Goal: Task Accomplishment & Management: Manage account settings

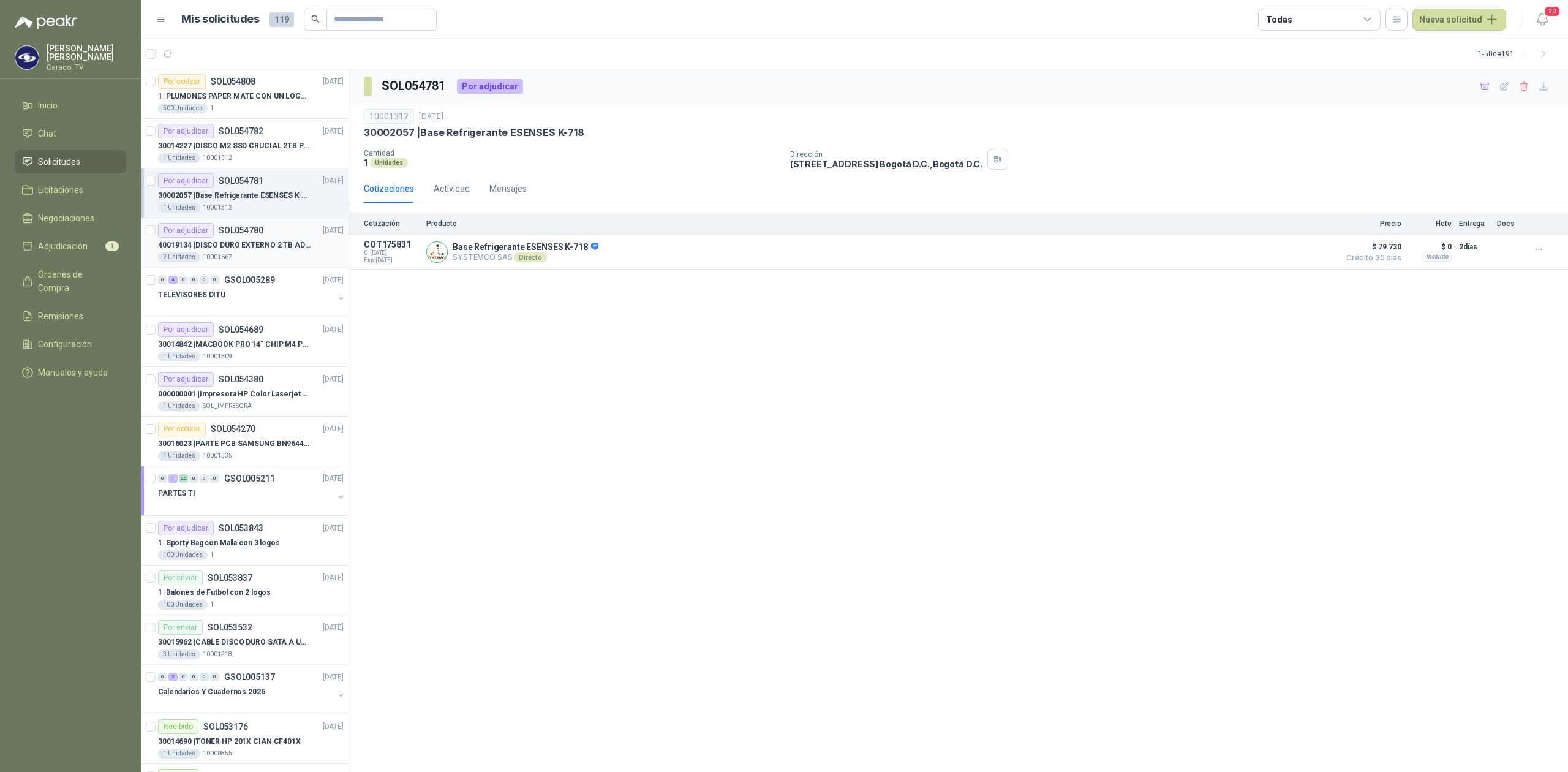
click at [264, 261] on div "2 Unidades 10001667" at bounding box center [251, 257] width 185 height 10
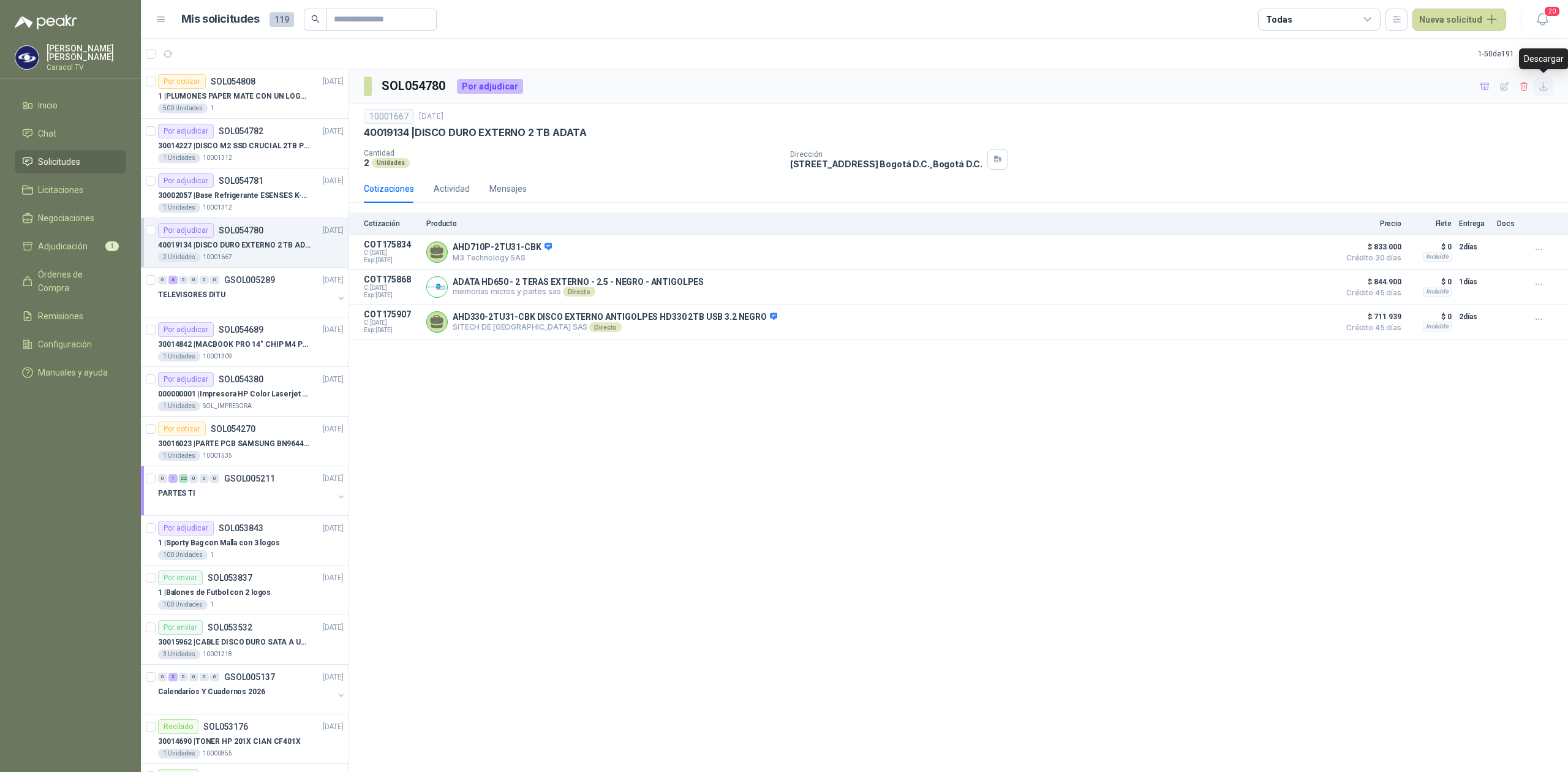
click at [1543, 86] on icon "button" at bounding box center [1543, 86] width 10 height 10
click at [64, 242] on span "Adjudicación" at bounding box center [63, 245] width 50 height 13
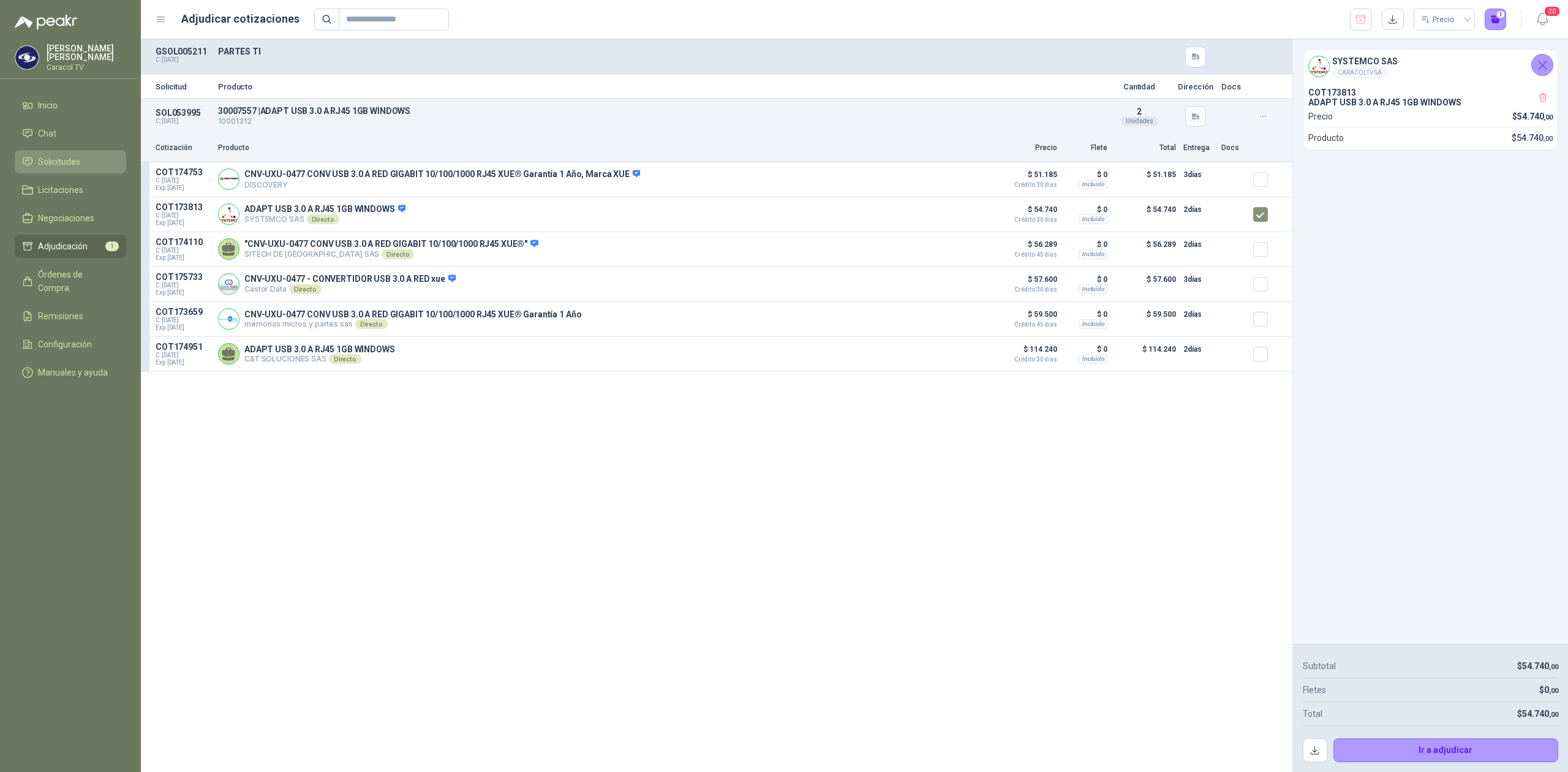
click at [53, 158] on span "Solicitudes" at bounding box center [59, 162] width 42 height 13
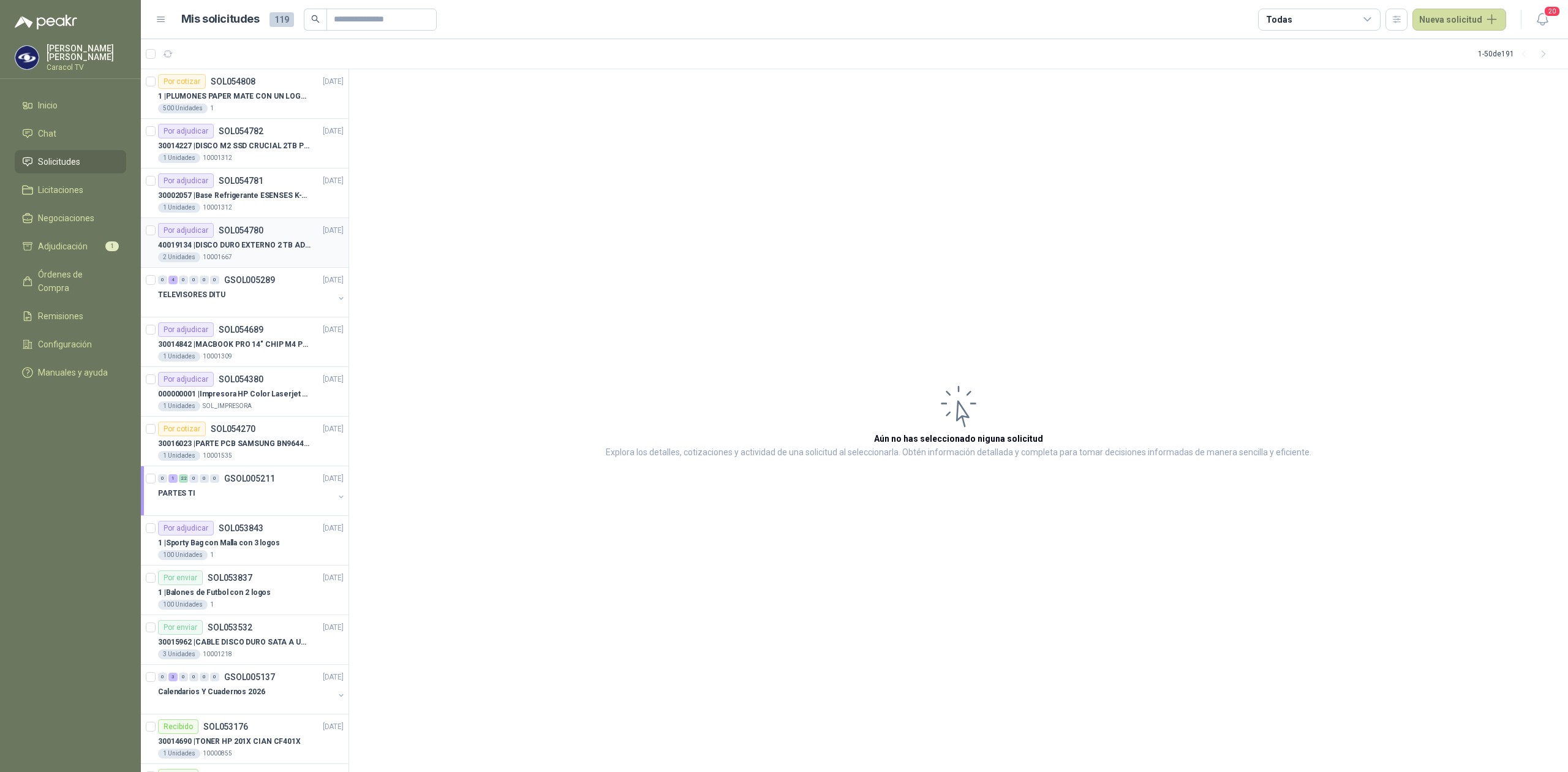
click at [263, 236] on div "Por adjudicar SOL054780 [DATE]" at bounding box center [251, 230] width 185 height 15
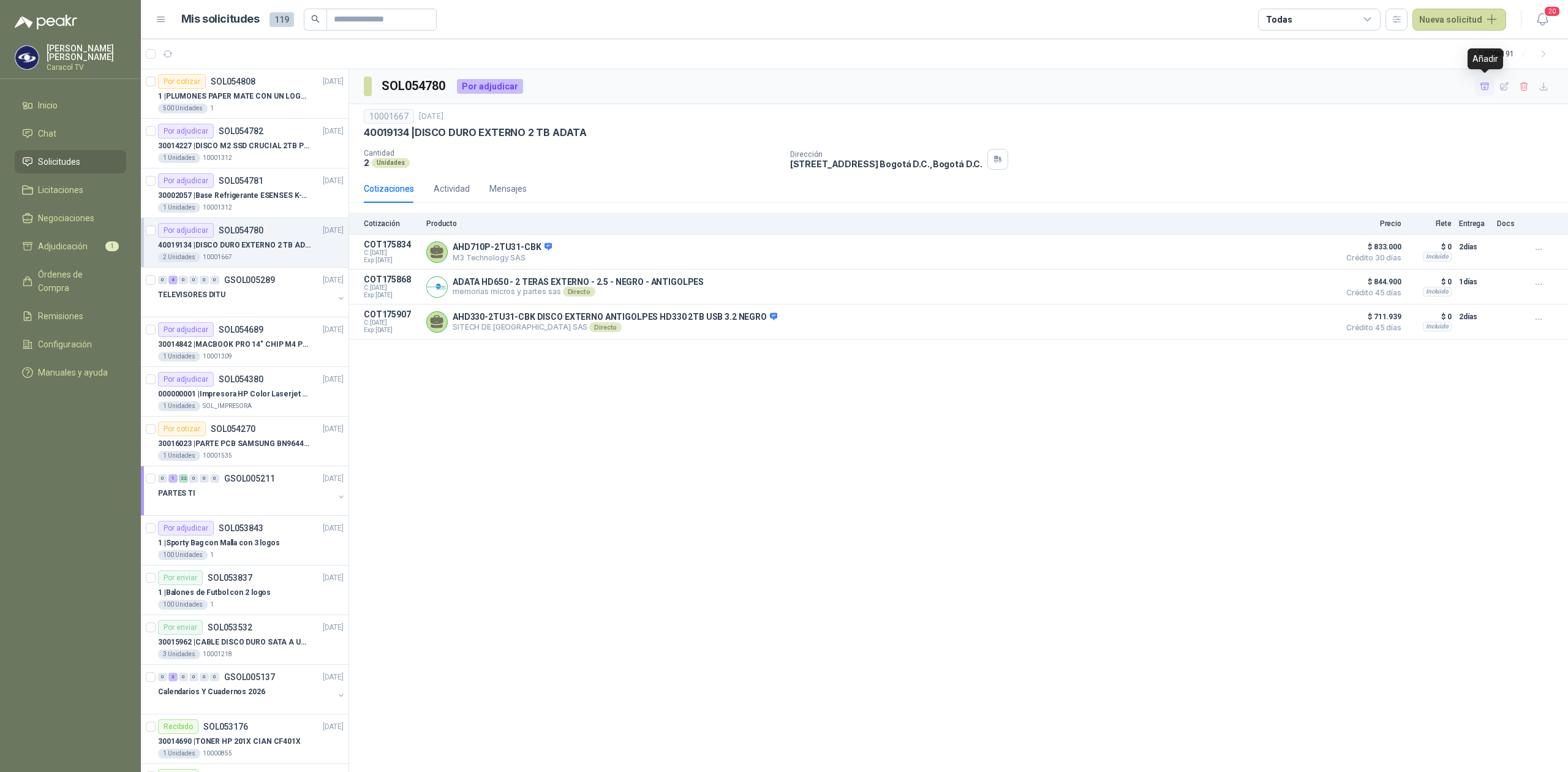
click at [1488, 86] on icon "button" at bounding box center [1485, 86] width 9 height 7
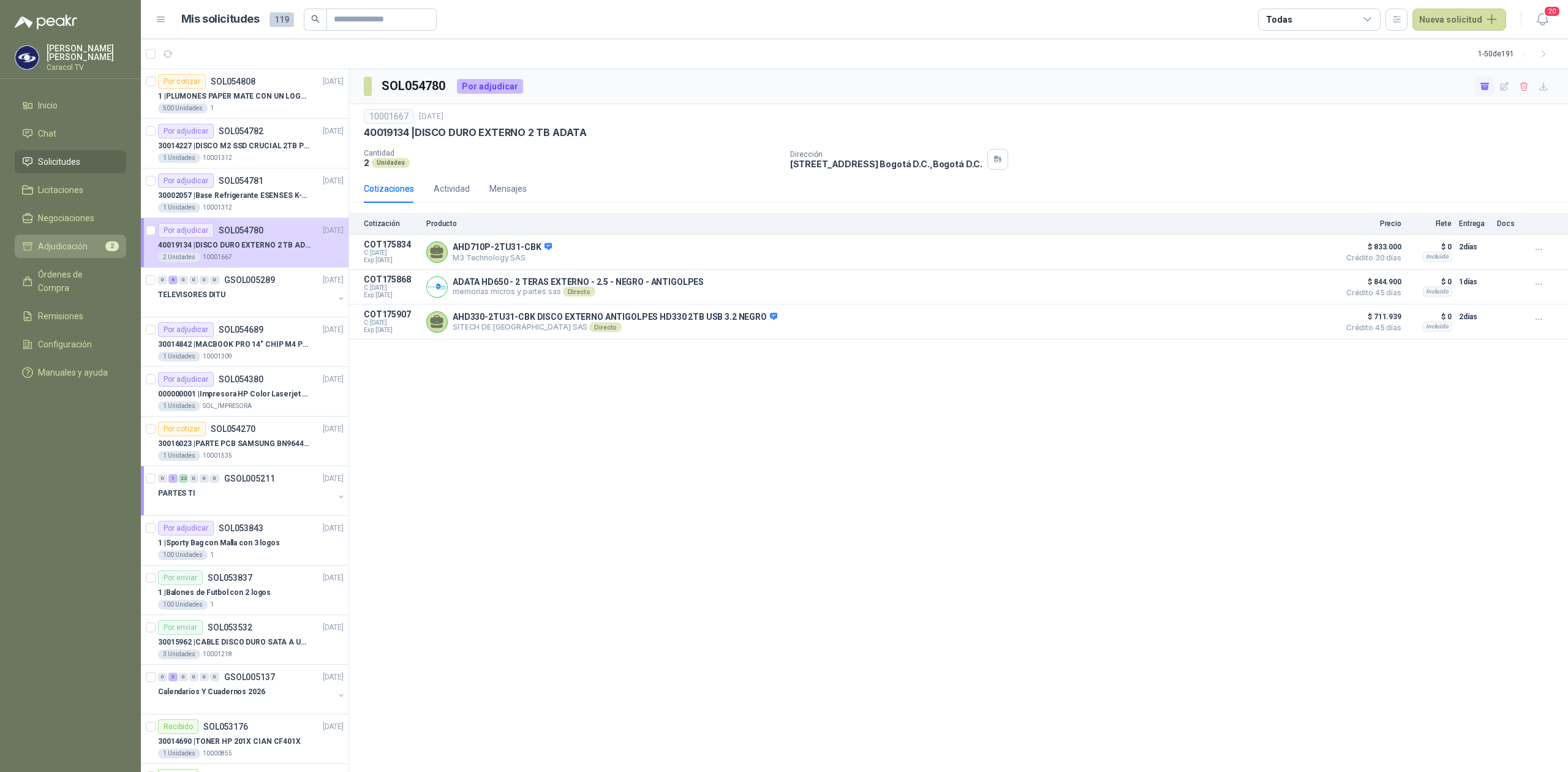
click at [72, 245] on span "Adjudicación" at bounding box center [63, 245] width 50 height 13
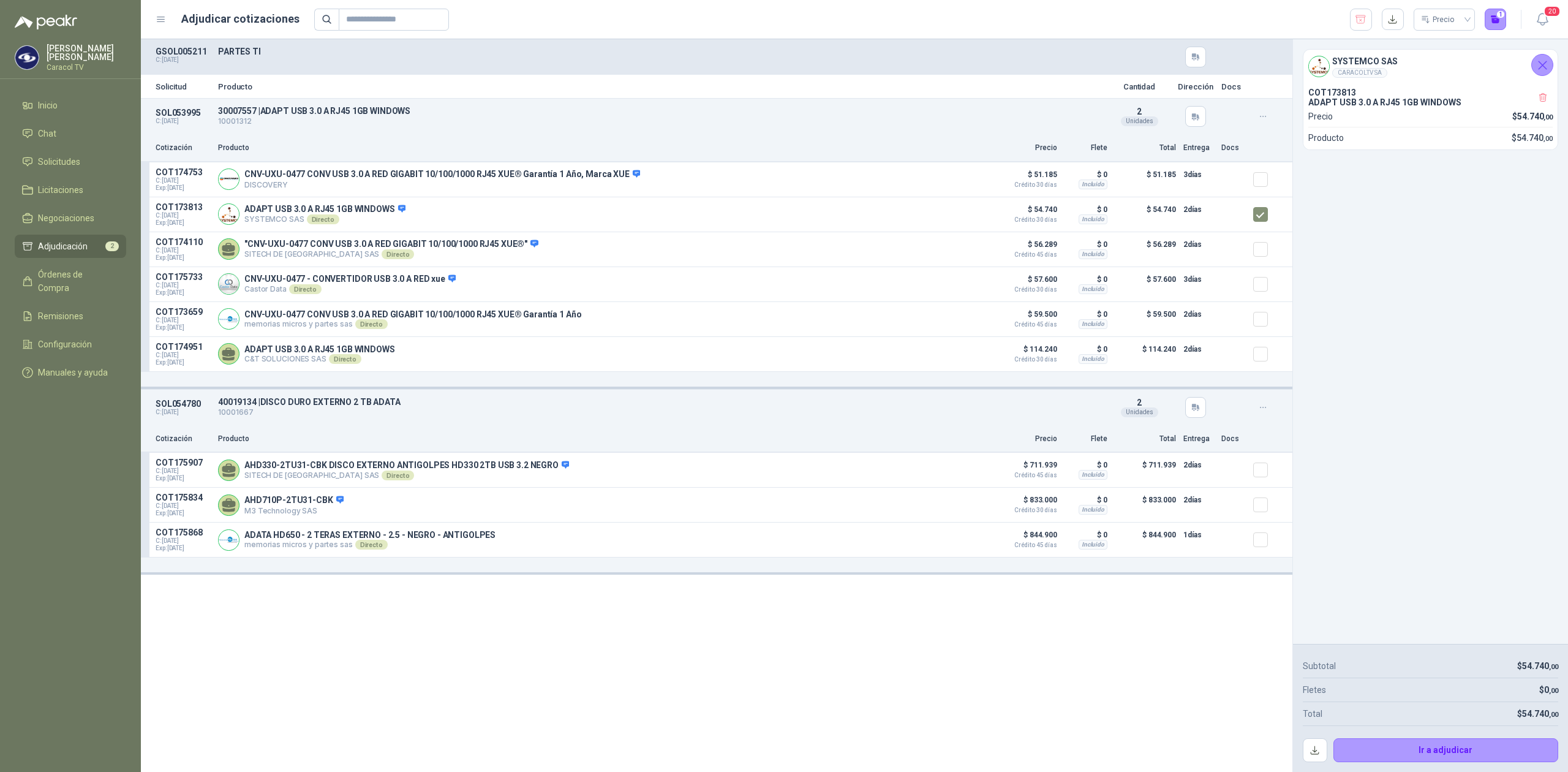
click at [508, 432] on div "Cotización Producto Precio Flete Total Entrega Docs" at bounding box center [717, 439] width 1151 height 28
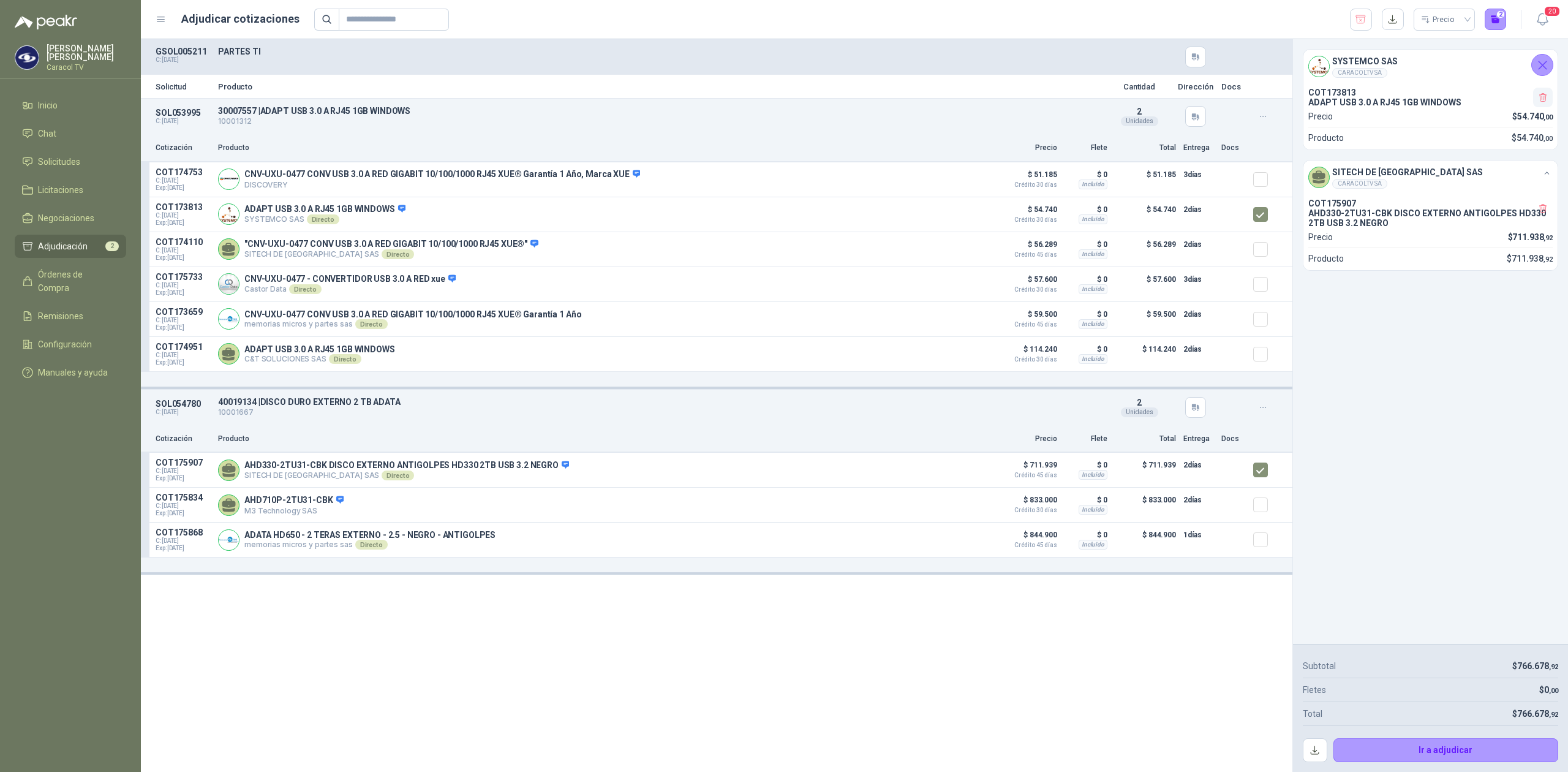
click at [1547, 96] on icon "button" at bounding box center [1543, 97] width 10 height 10
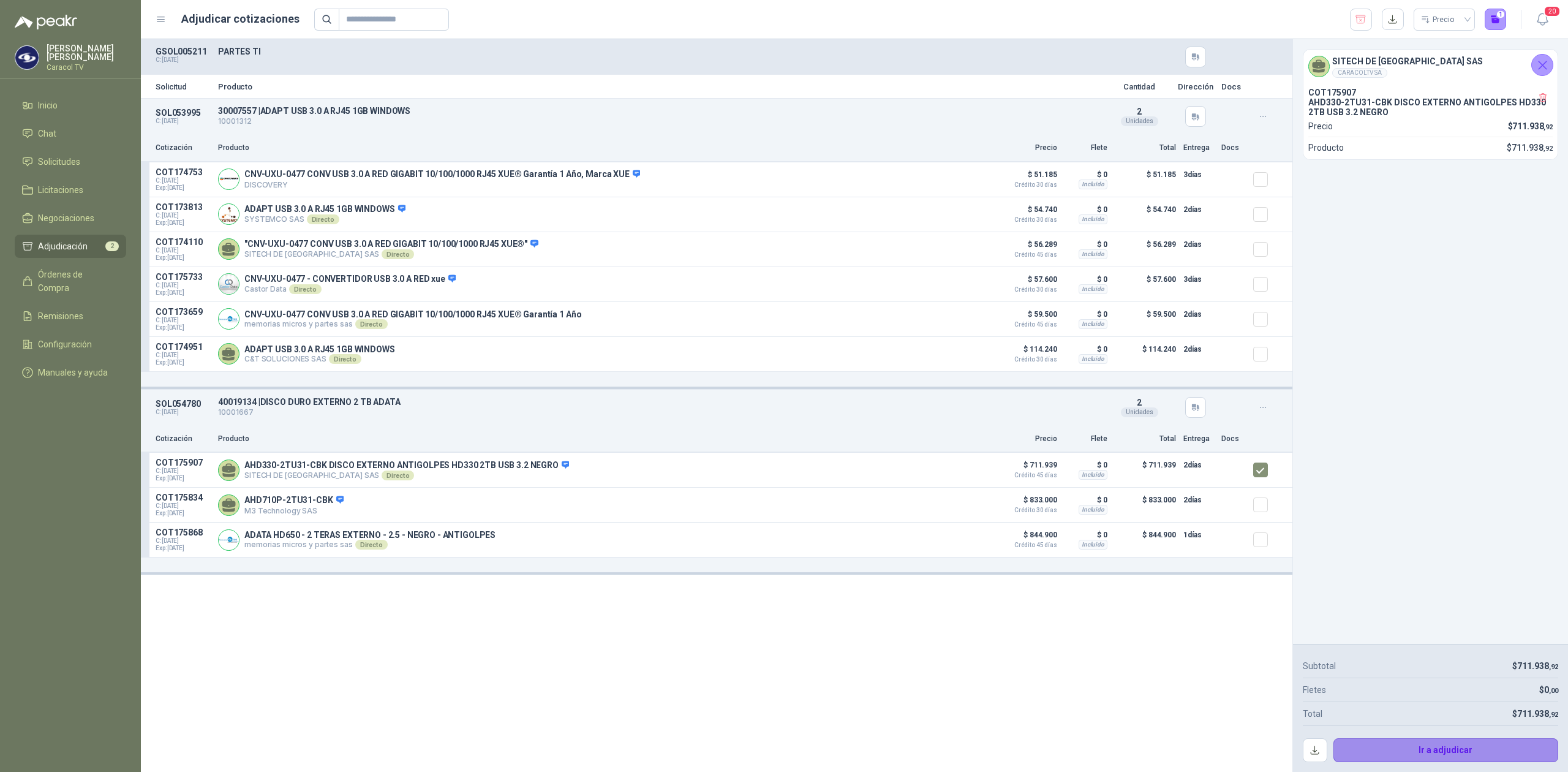
click at [1456, 748] on button "Ir a adjudicar" at bounding box center [1446, 750] width 226 height 25
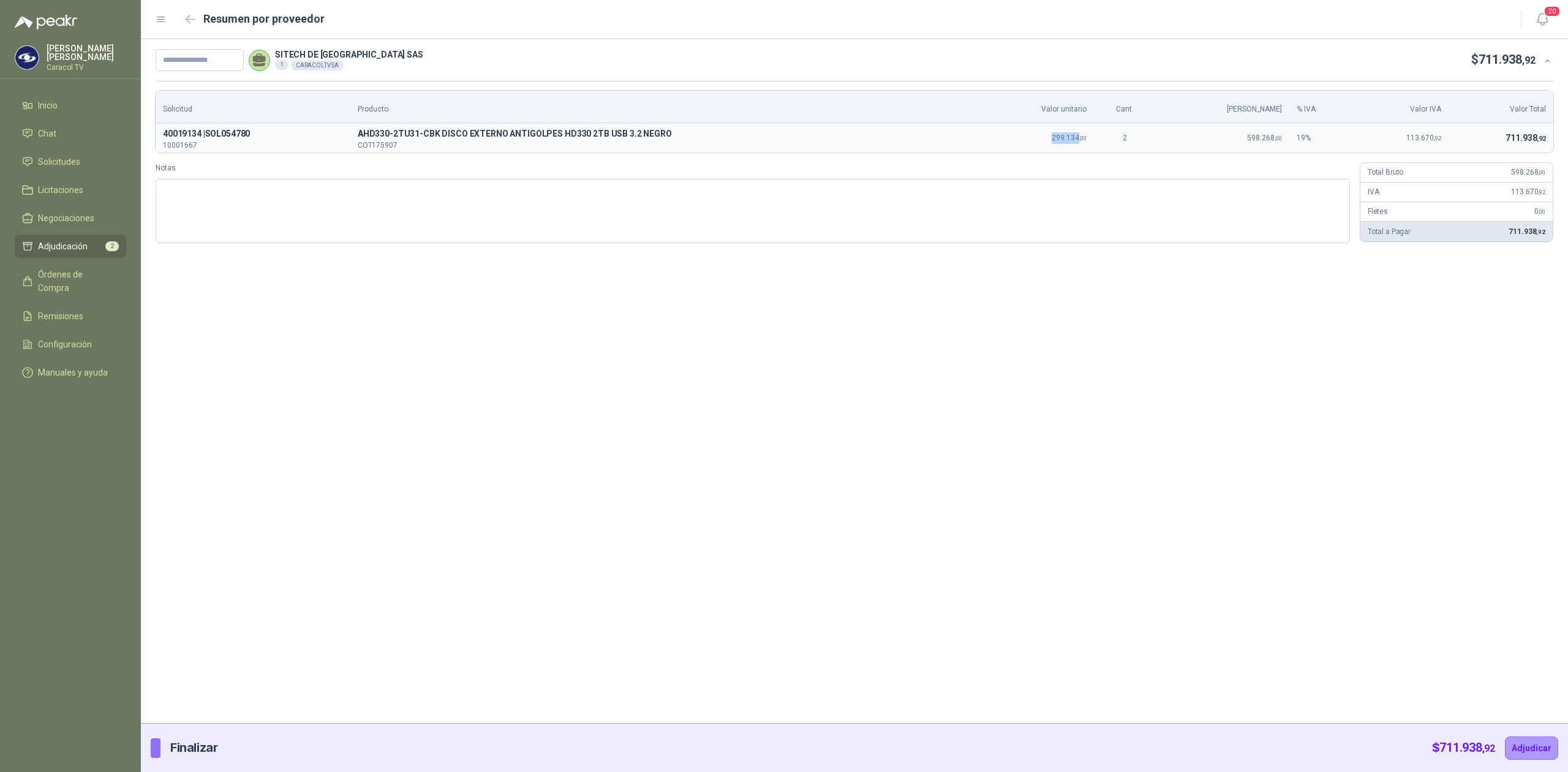
drag, startPoint x: 1016, startPoint y: 139, endPoint x: 1094, endPoint y: 145, distance: 78.2
click at [1094, 145] on td "299.134 ,00" at bounding box center [1037, 137] width 115 height 29
copy span "299.134"
click at [188, 22] on icon "button" at bounding box center [191, 18] width 10 height 7
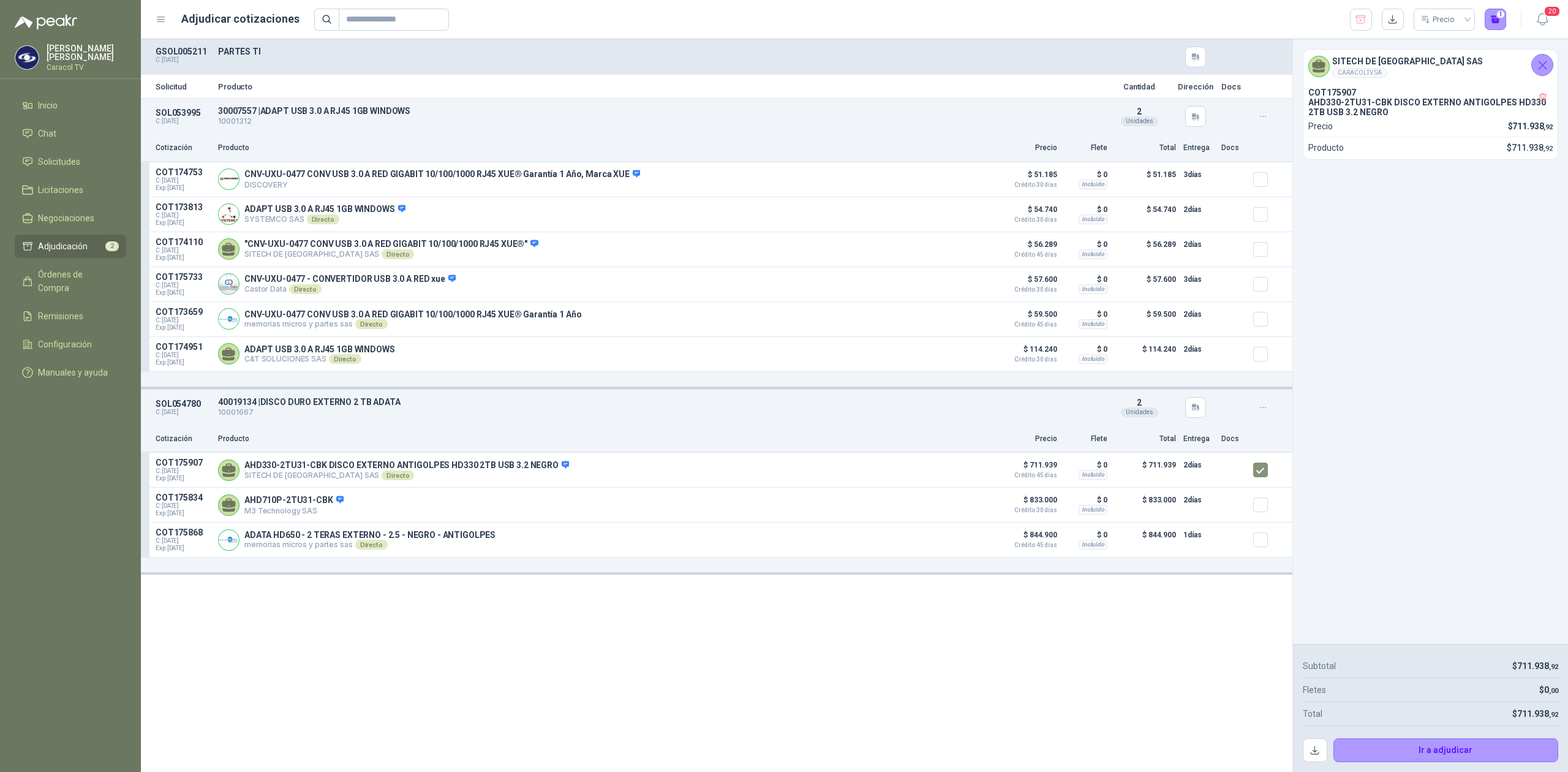
click at [44, 245] on span "Adjudicación" at bounding box center [63, 245] width 50 height 13
click at [50, 123] on link "Chat" at bounding box center [70, 133] width 112 height 23
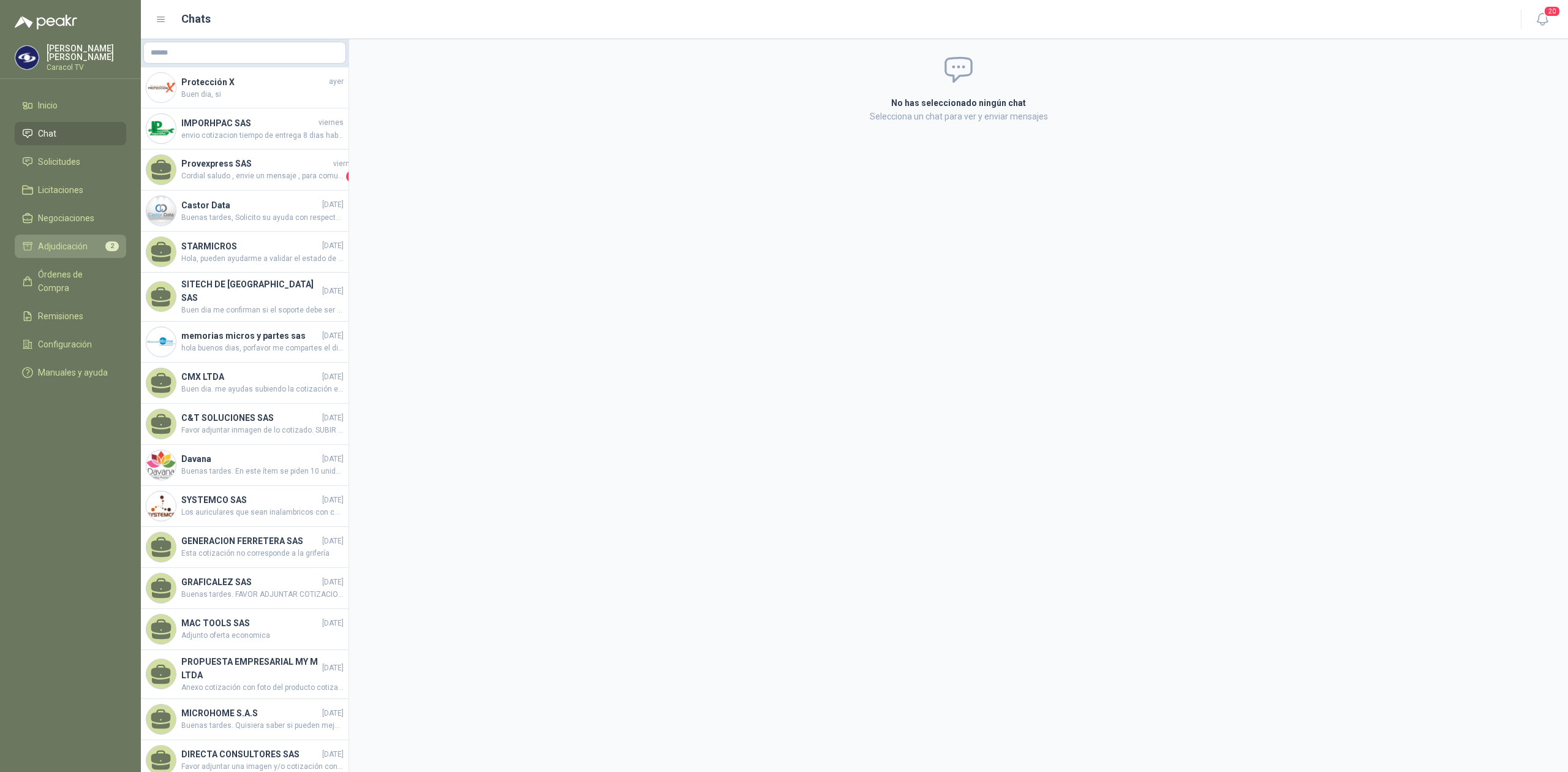
click at [65, 241] on span "Adjudicación" at bounding box center [63, 245] width 50 height 13
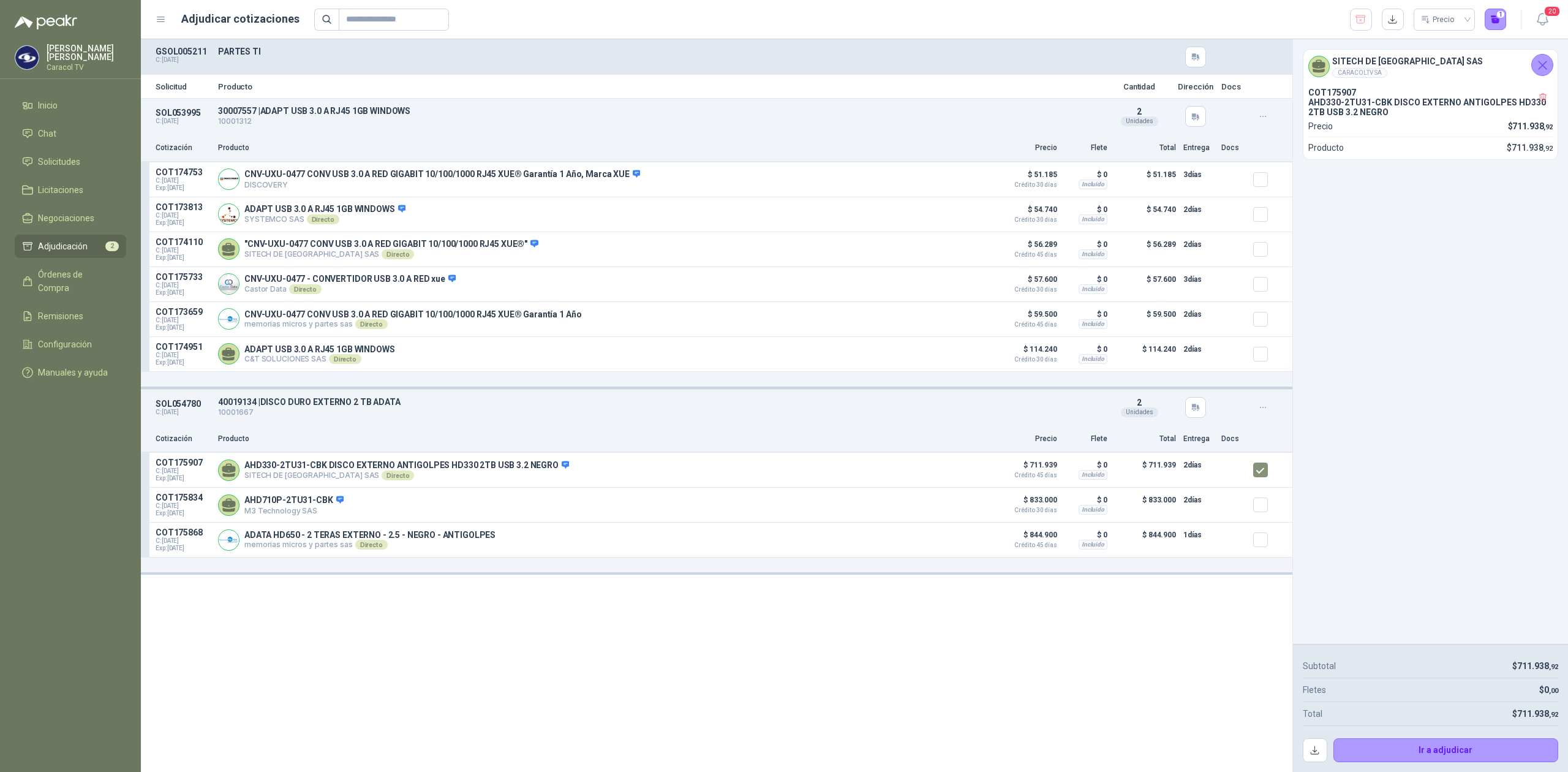
click at [48, 245] on span "Adjudicación" at bounding box center [63, 245] width 50 height 13
click at [55, 105] on span "Inicio" at bounding box center [48, 105] width 20 height 13
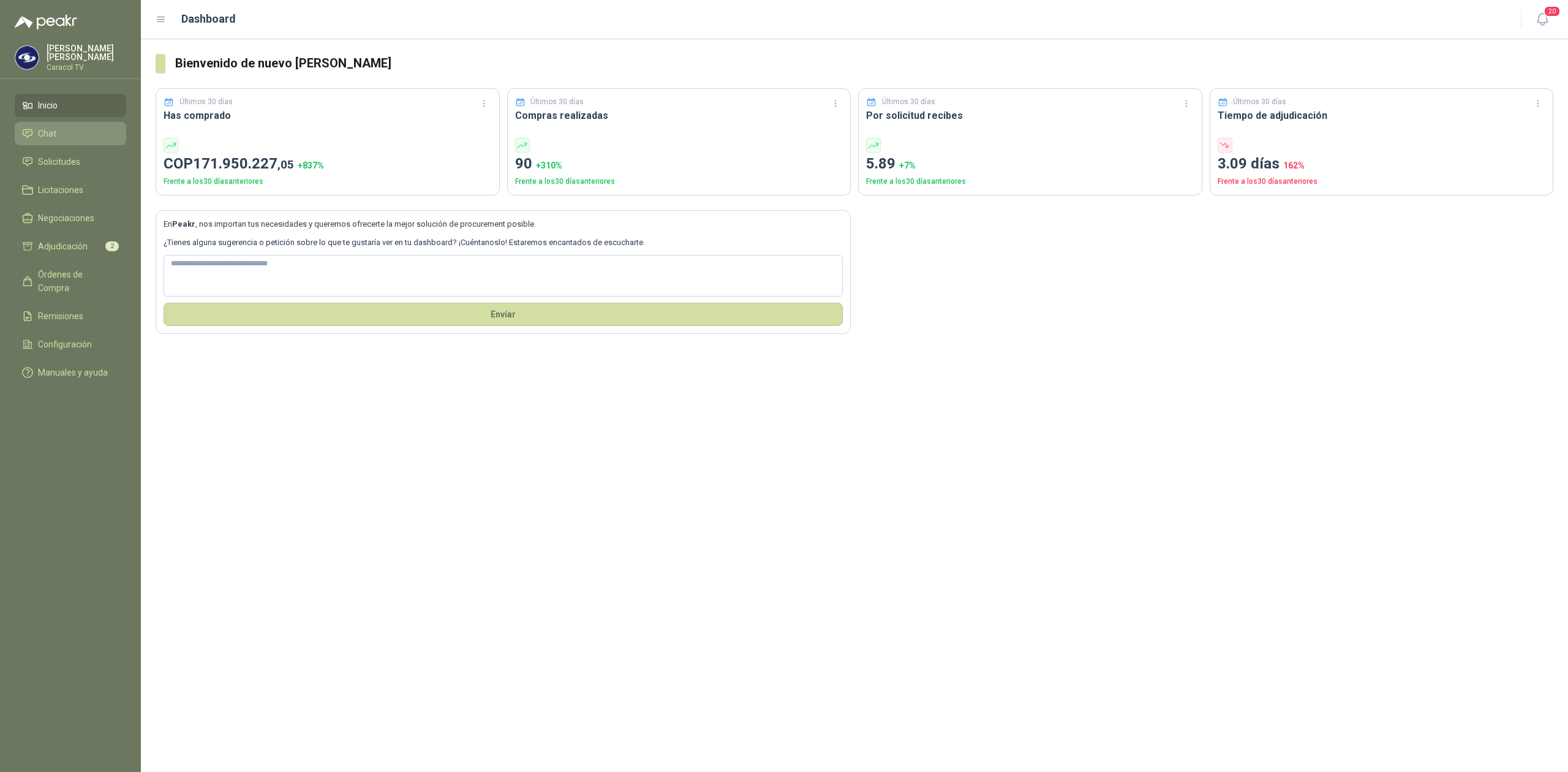
click at [60, 132] on li "Chat" at bounding box center [70, 133] width 97 height 13
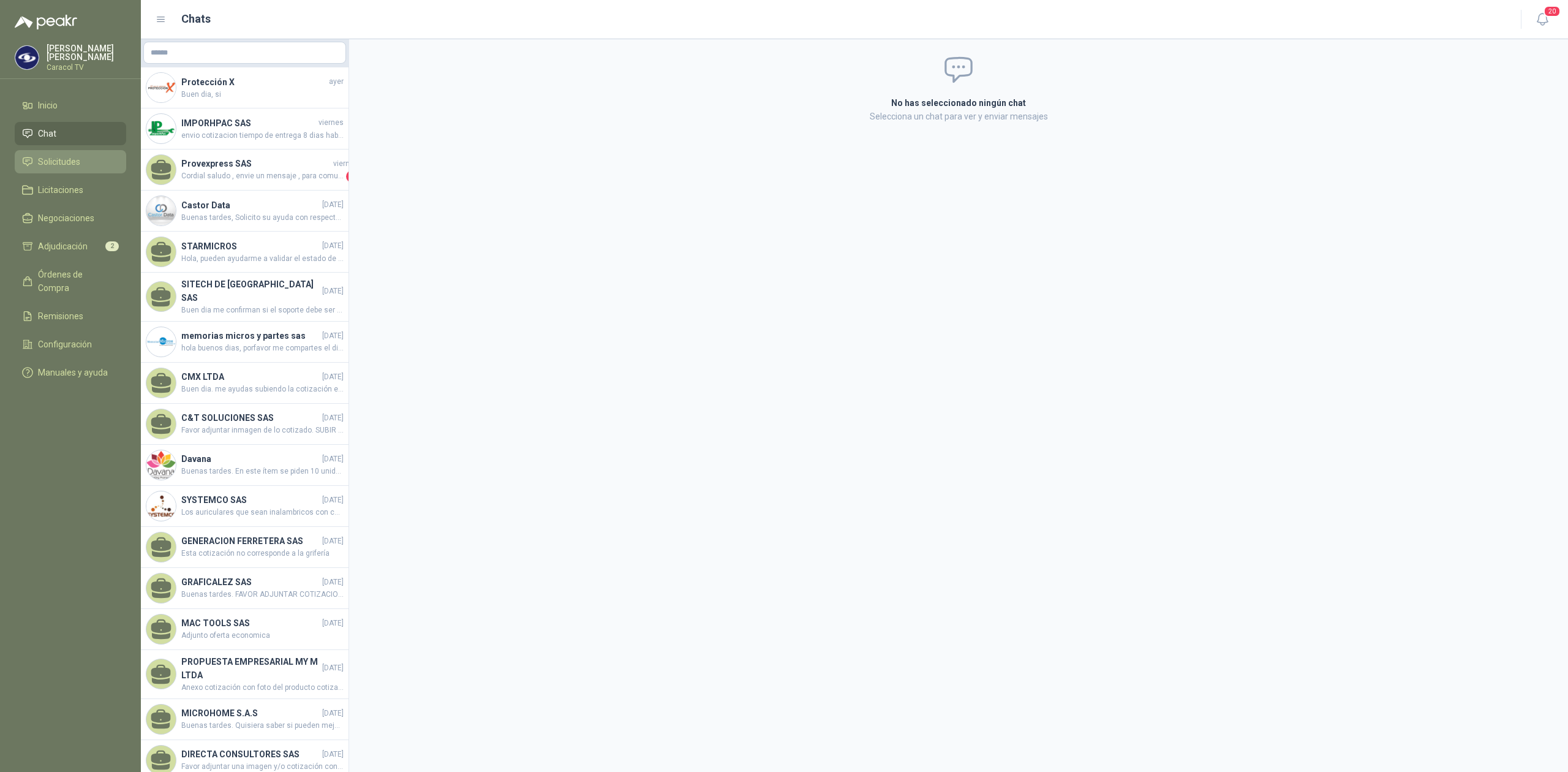
click at [56, 159] on span "Solicitudes" at bounding box center [59, 162] width 42 height 13
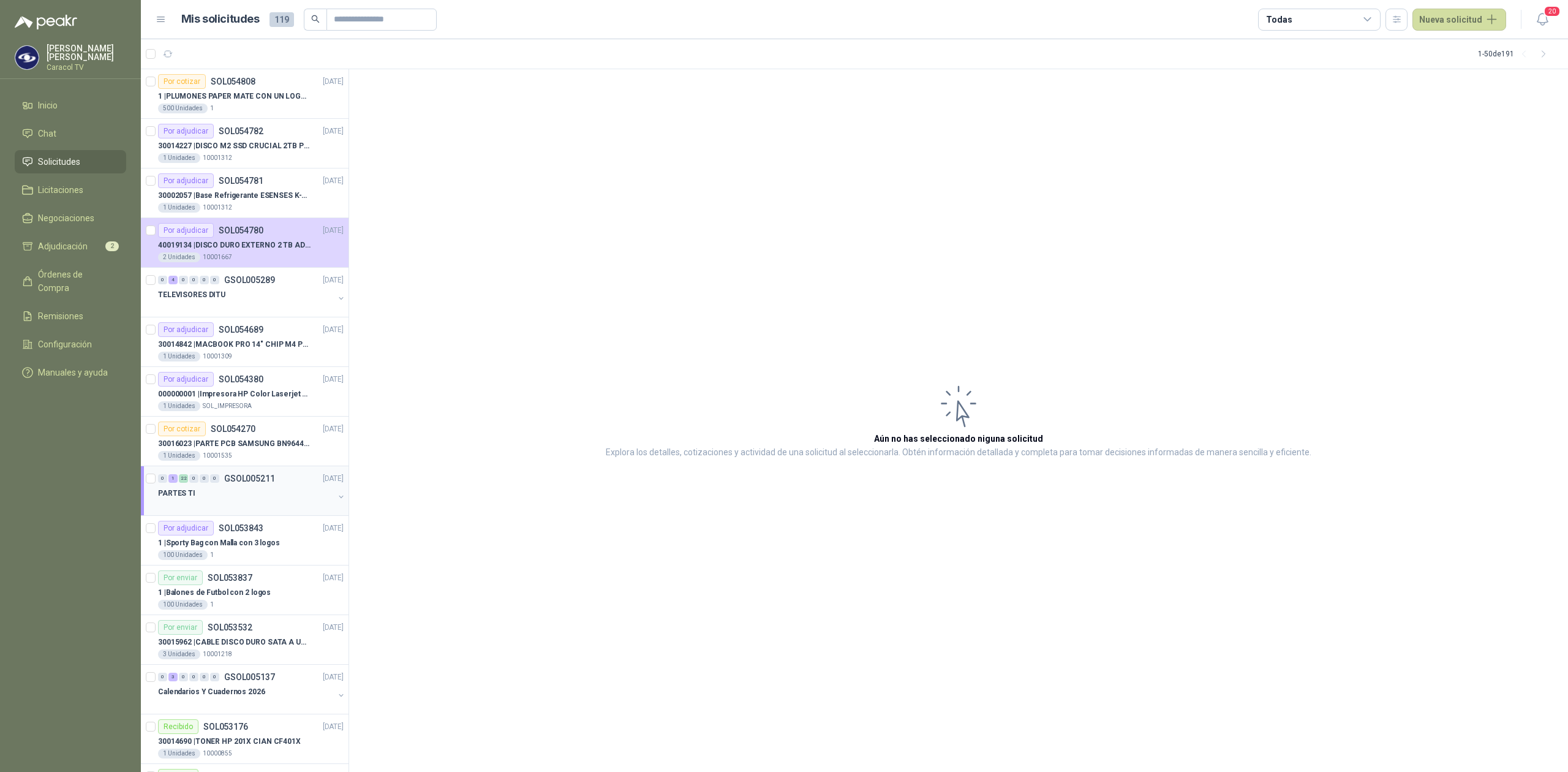
click at [251, 497] on div "PARTES TI" at bounding box center [246, 492] width 176 height 15
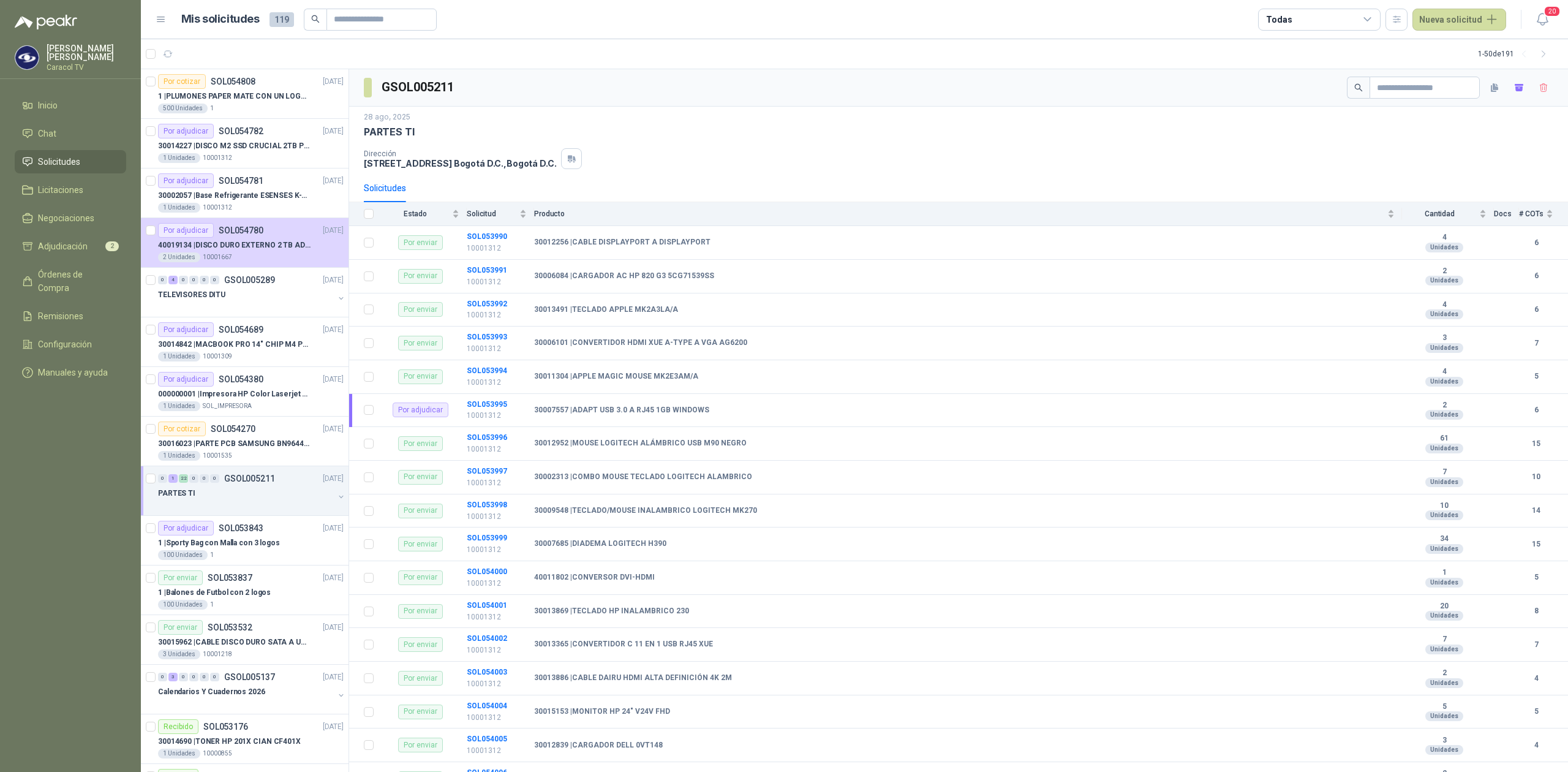
click at [283, 510] on div at bounding box center [246, 505] width 176 height 10
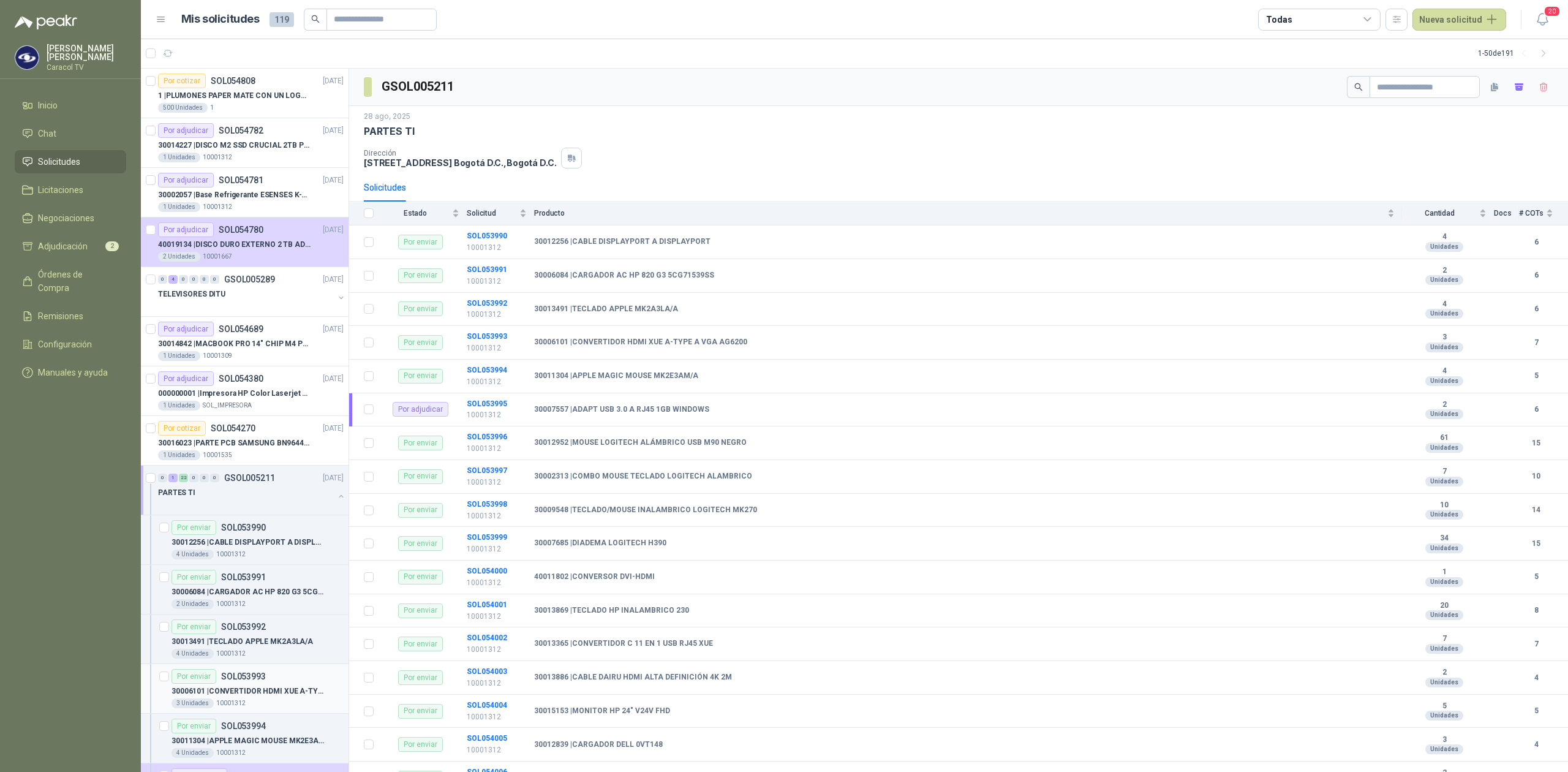
scroll to position [190, 0]
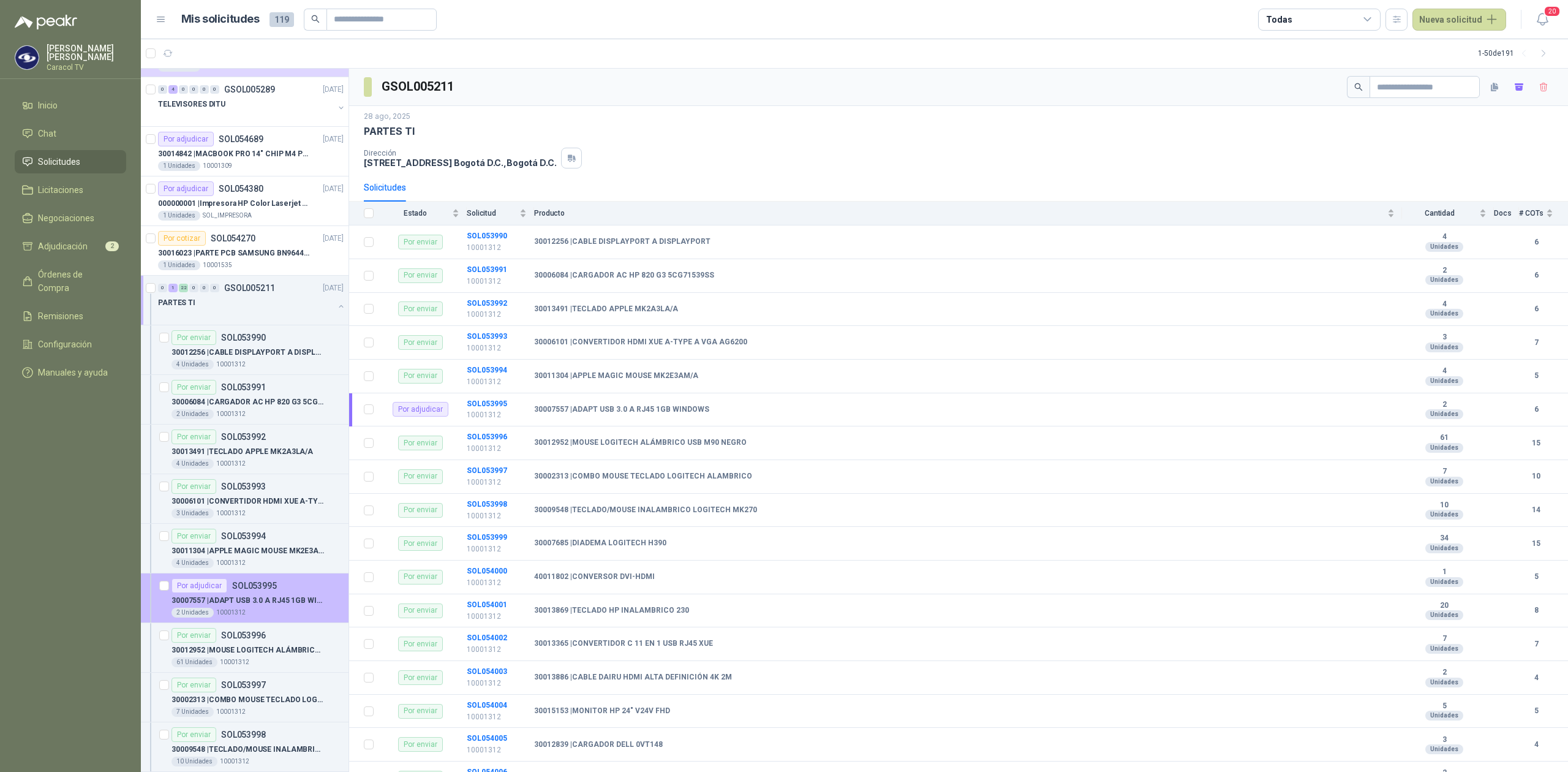
click at [265, 607] on p "30007557 | ADAPT USB 3.0 A RJ45 1GB WINDOWS" at bounding box center [248, 600] width 153 height 12
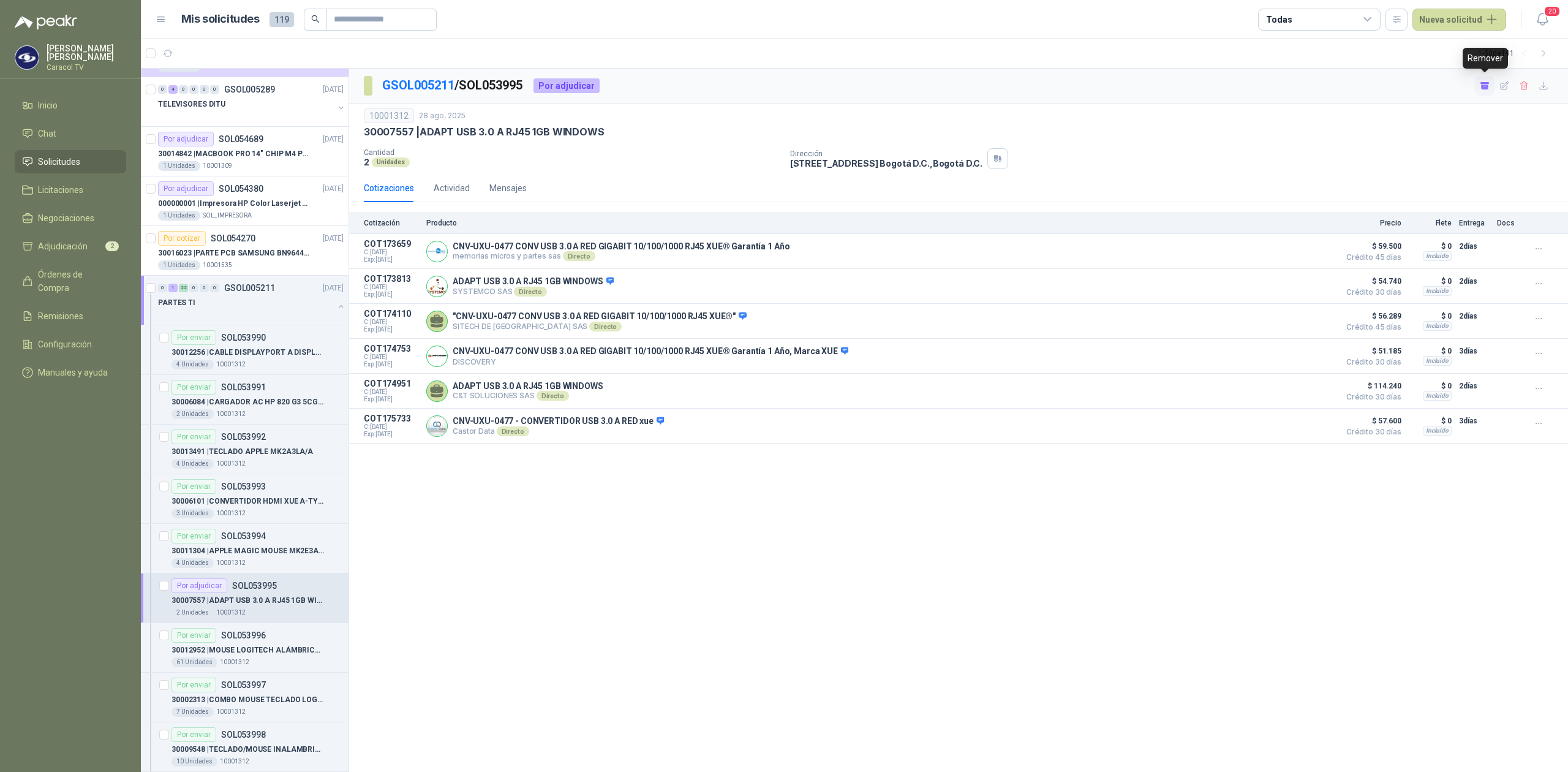
click at [1486, 85] on icon "button" at bounding box center [1485, 87] width 7 height 5
click at [54, 241] on span "Adjudicación" at bounding box center [63, 245] width 50 height 13
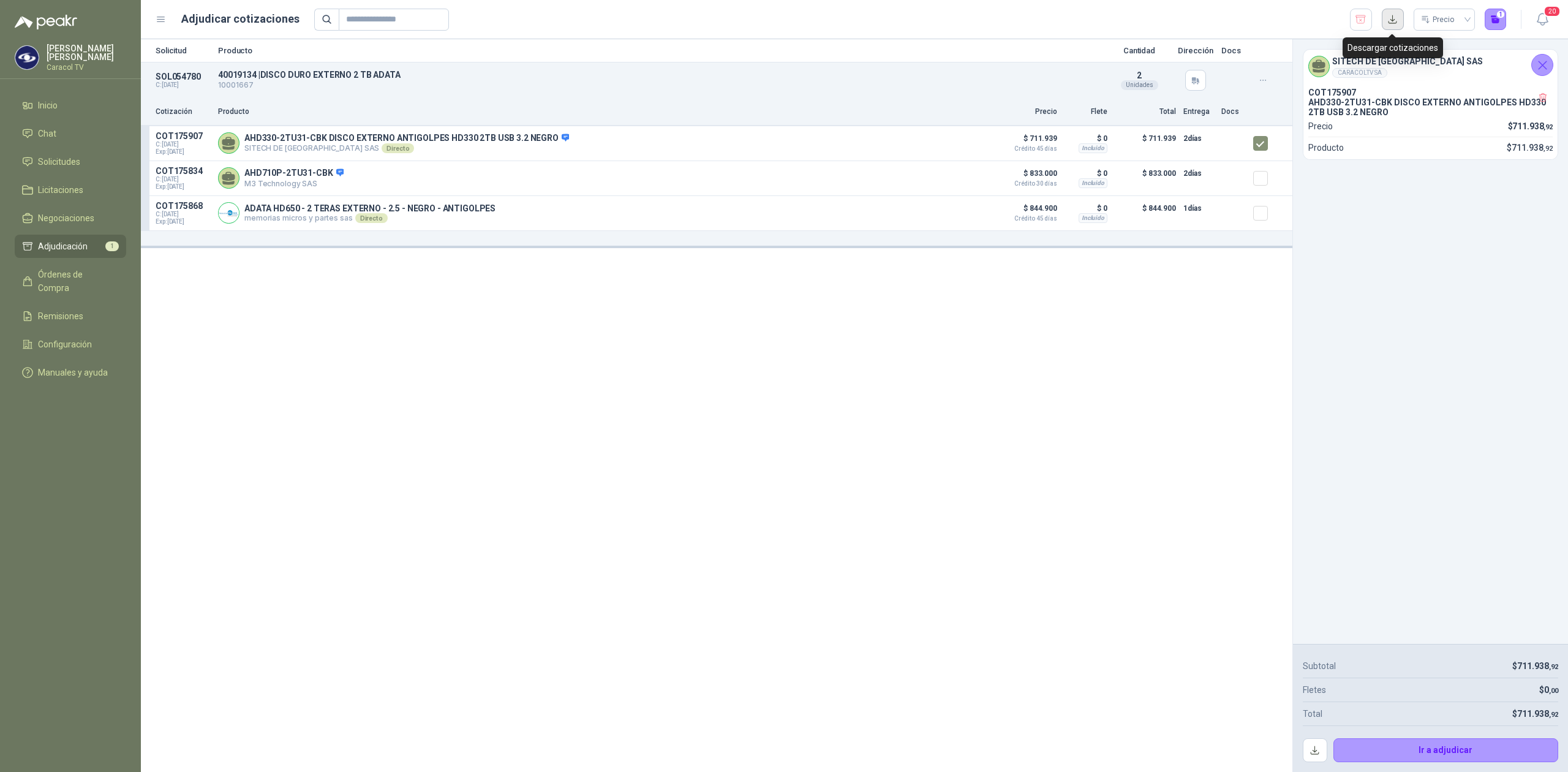
click at [1395, 17] on button "button" at bounding box center [1393, 20] width 22 height 22
click at [1458, 747] on button "Ir a adjudicar" at bounding box center [1446, 750] width 226 height 25
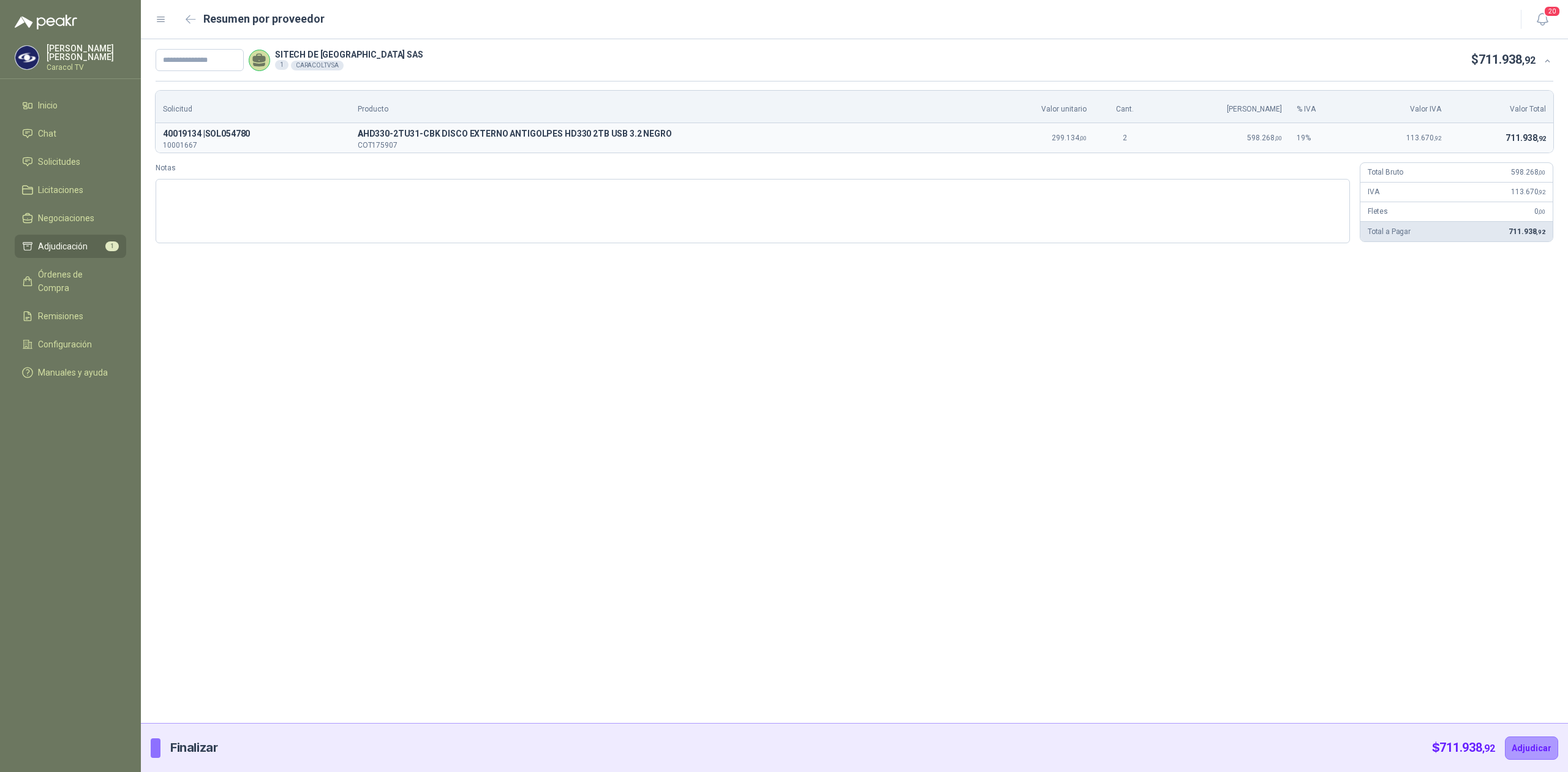
click at [196, 71] on div "SITECH DE [GEOGRAPHIC_DATA] SAS 1 CARACOLTV SA $ 711.938 ,92" at bounding box center [854, 60] width 1427 height 42
click at [210, 59] on input "text" at bounding box center [199, 60] width 88 height 22
paste input "**********"
type input "**********"
click at [1525, 746] on button "Adjudicar" at bounding box center [1532, 747] width 53 height 23
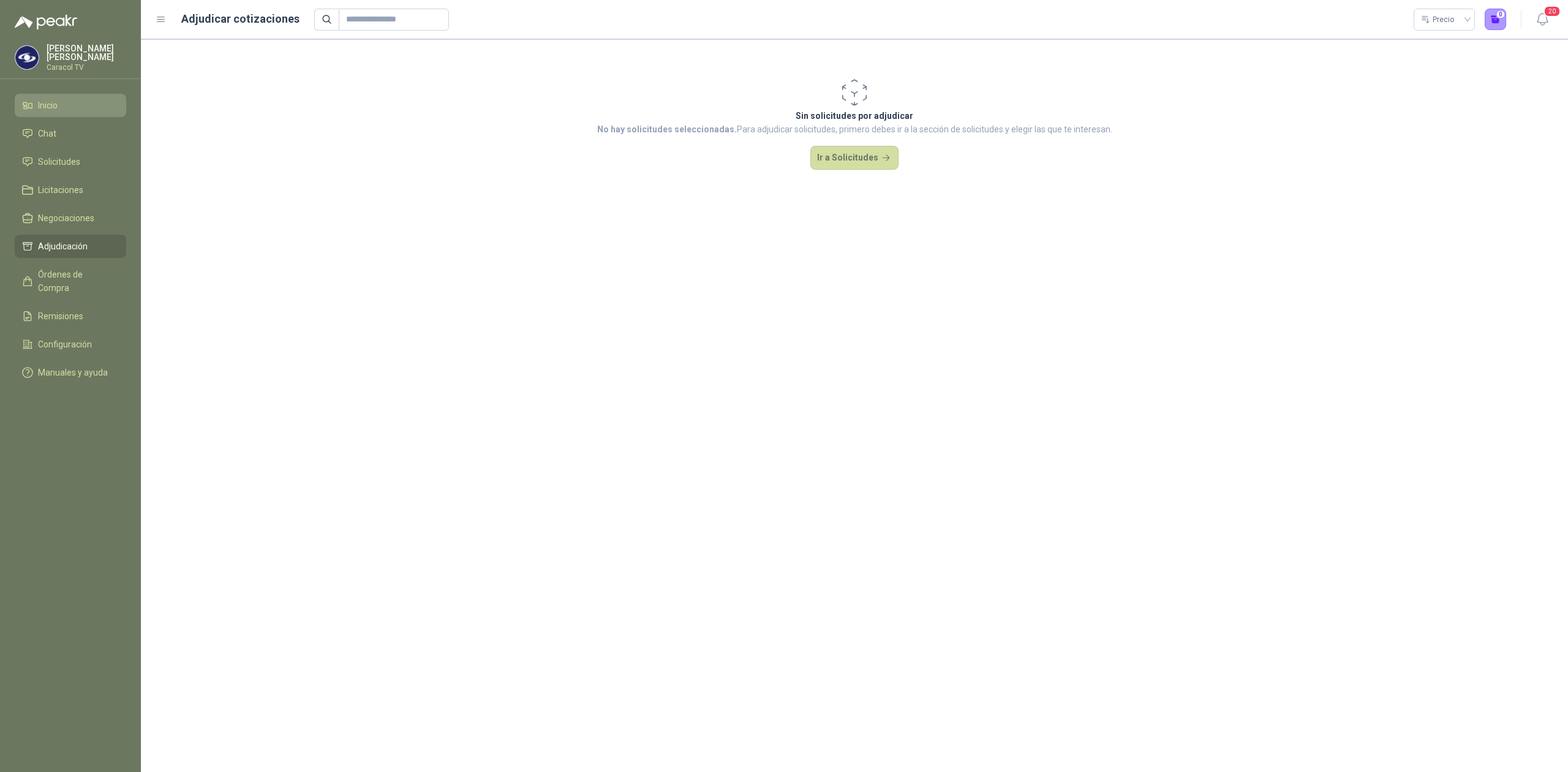
click at [38, 109] on span "Inicio" at bounding box center [48, 105] width 20 height 13
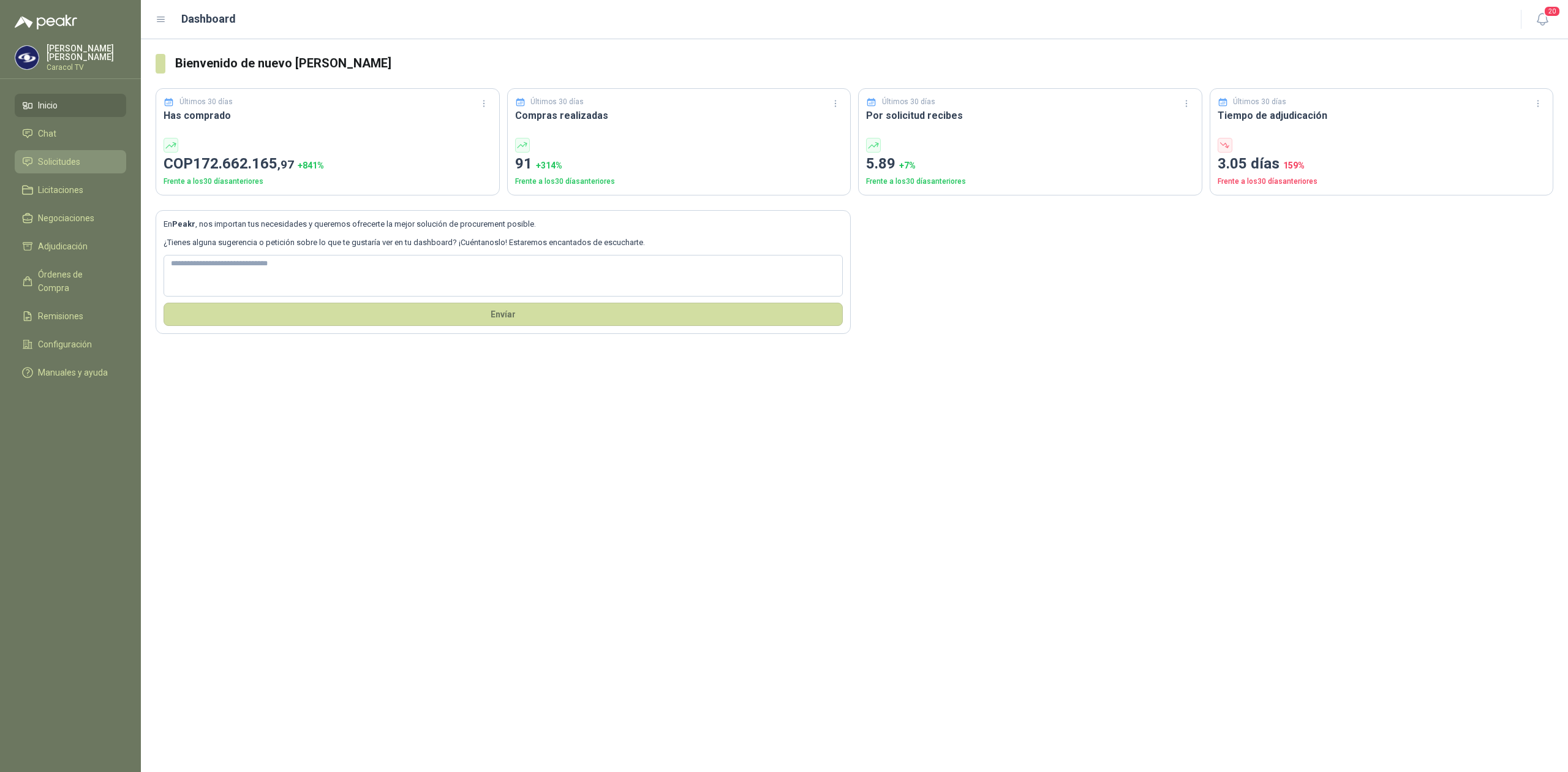
click at [47, 163] on span "Solicitudes" at bounding box center [59, 162] width 42 height 13
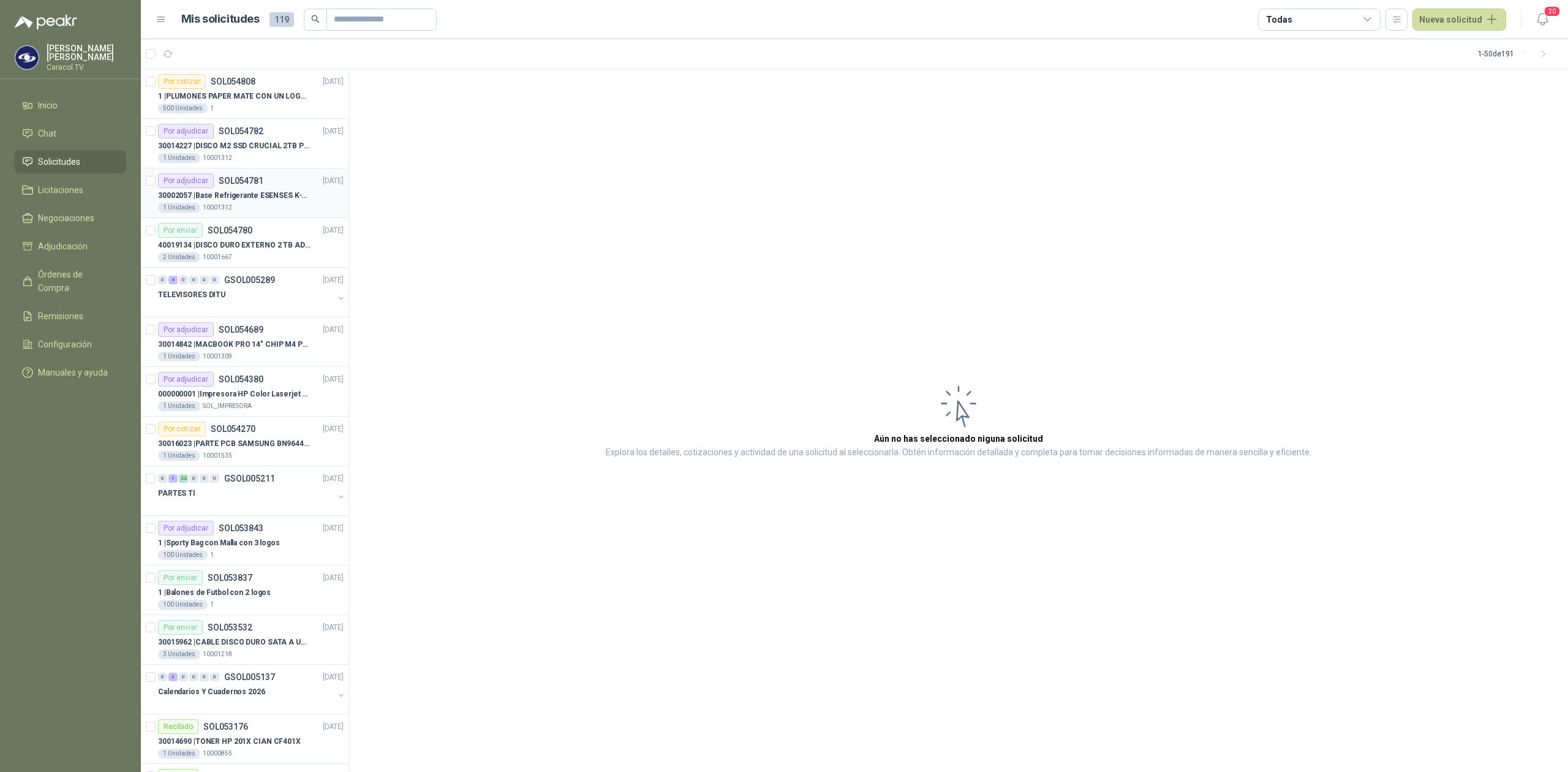
click at [250, 202] on p "30002057 | Base Refrigerante ESENSES K-718" at bounding box center [234, 196] width 153 height 12
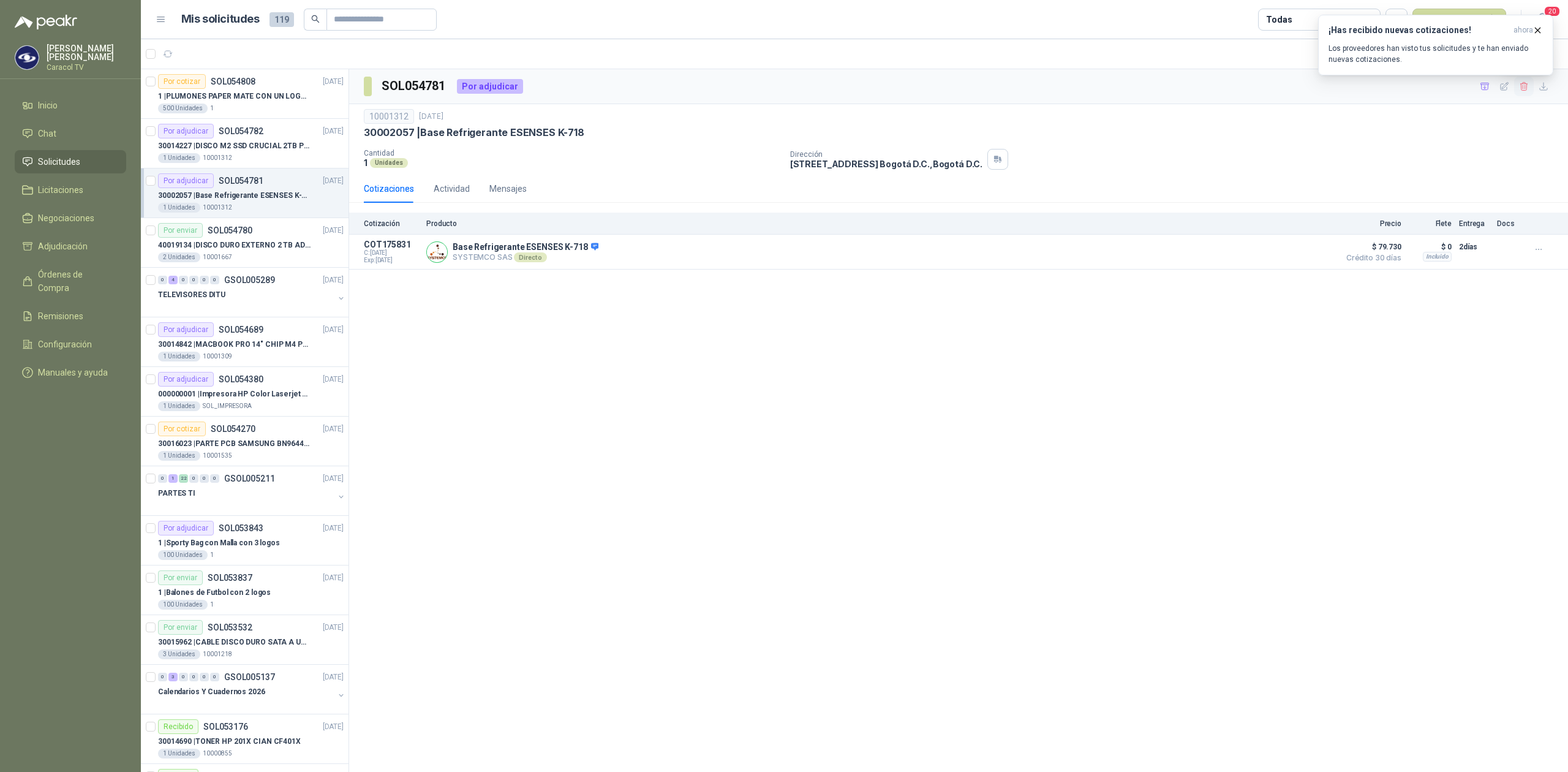
click at [1520, 86] on icon "button" at bounding box center [1524, 86] width 10 height 10
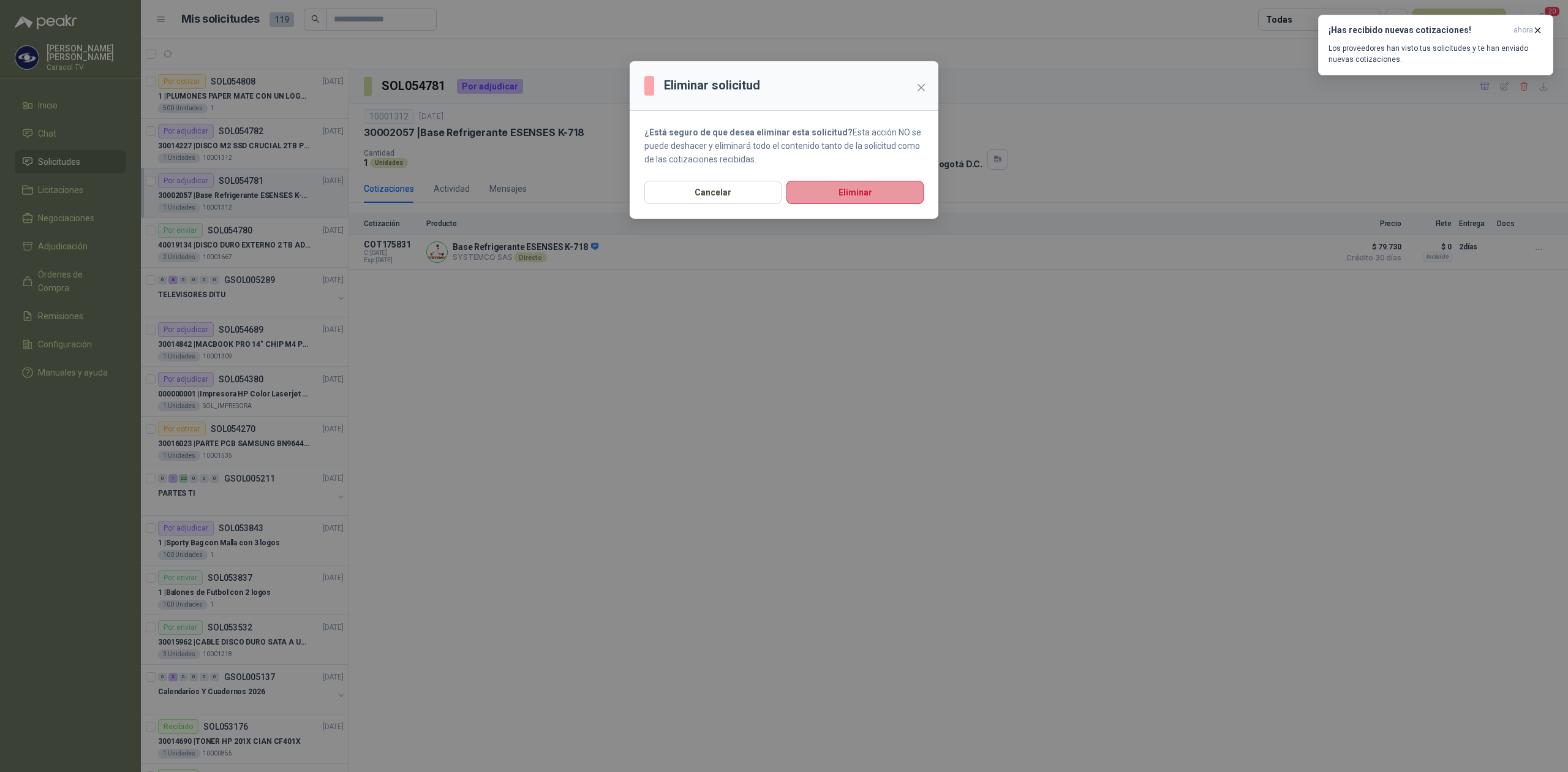
click at [892, 188] on button "Eliminar" at bounding box center [854, 192] width 137 height 23
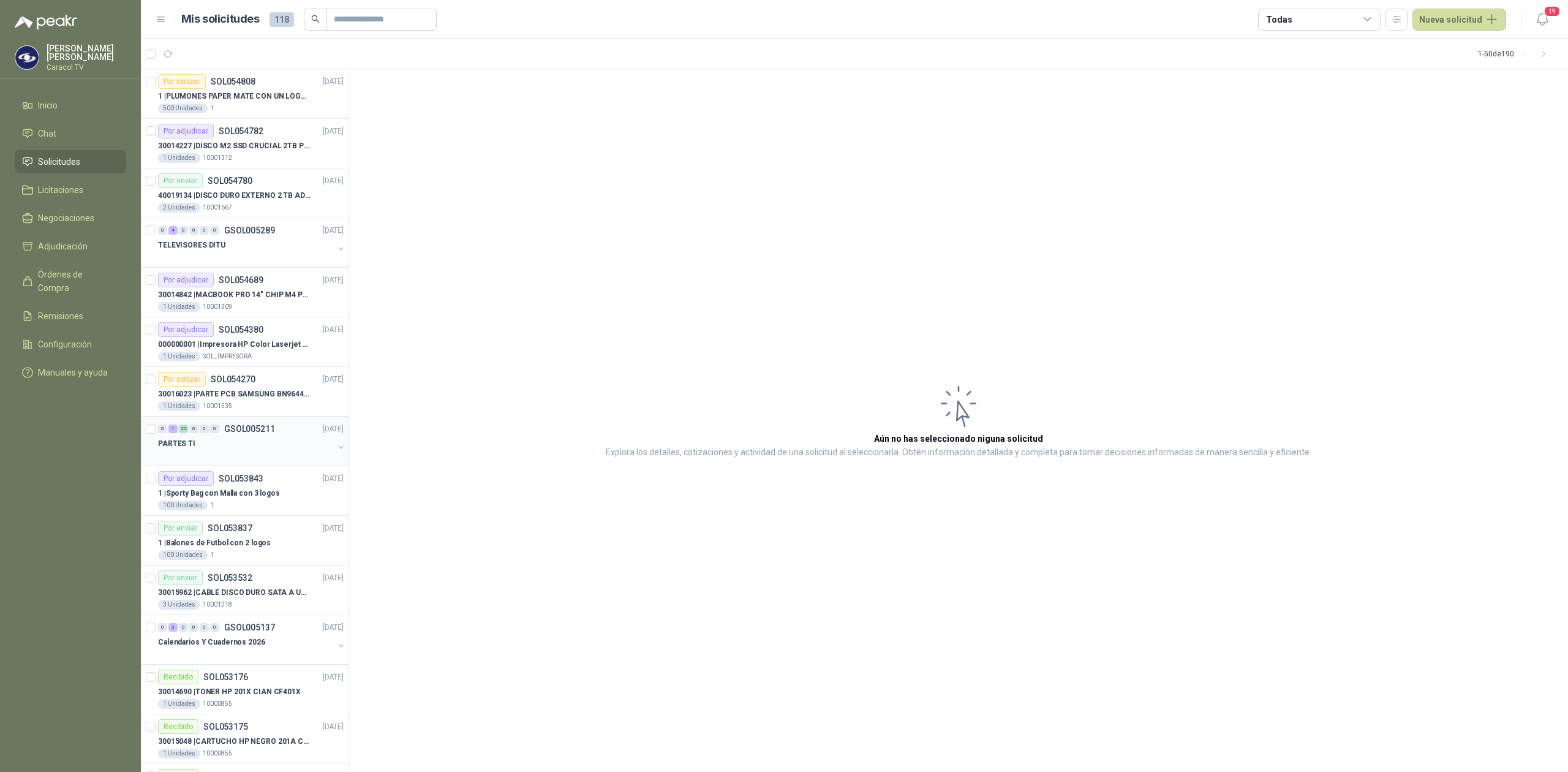
click at [255, 443] on div "PARTES TI" at bounding box center [246, 443] width 176 height 15
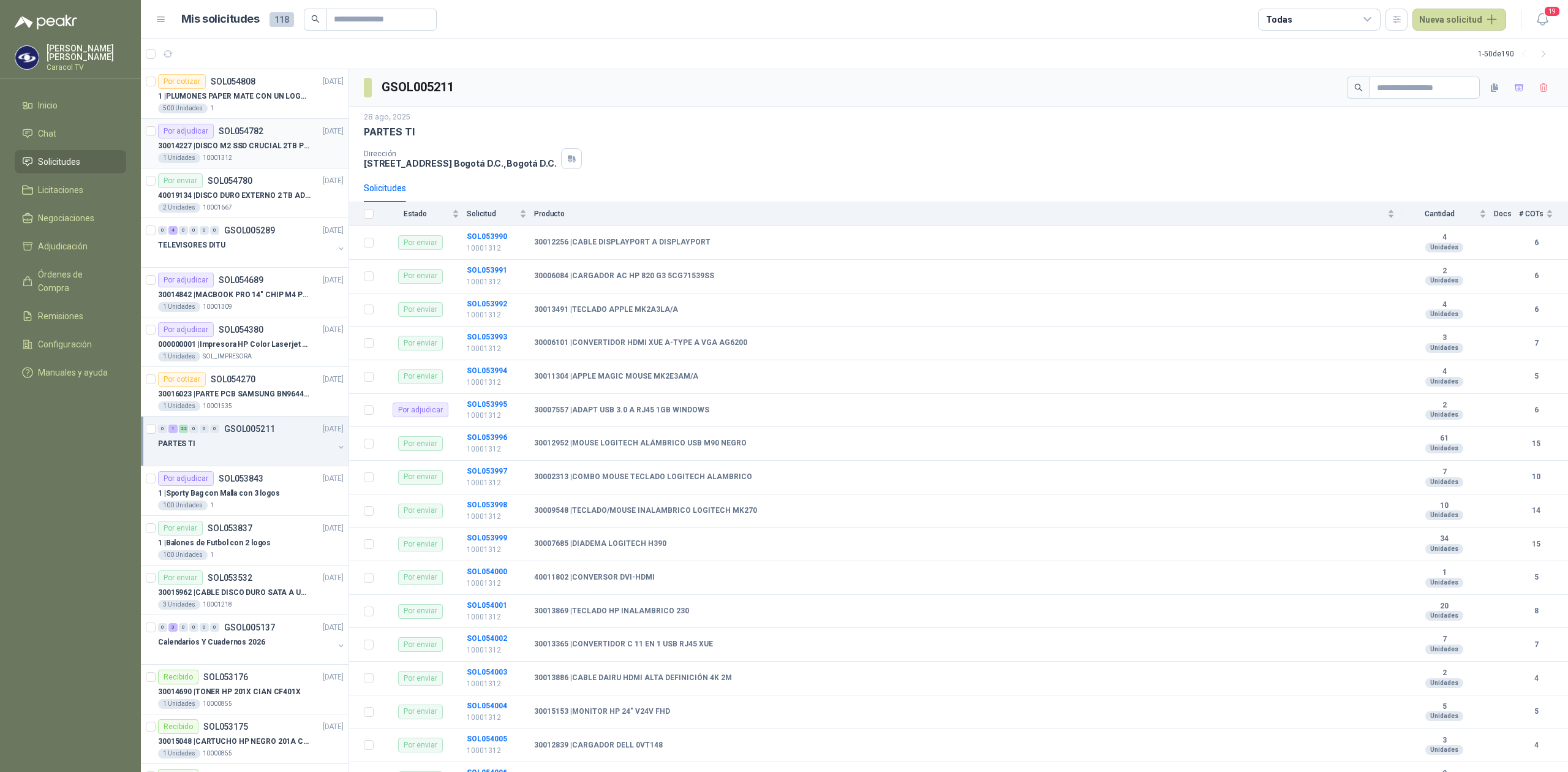
click at [278, 139] on div "30014227 | DISCO M2 SSD CRUCIAL 2TB P3 PLUS" at bounding box center [251, 146] width 185 height 15
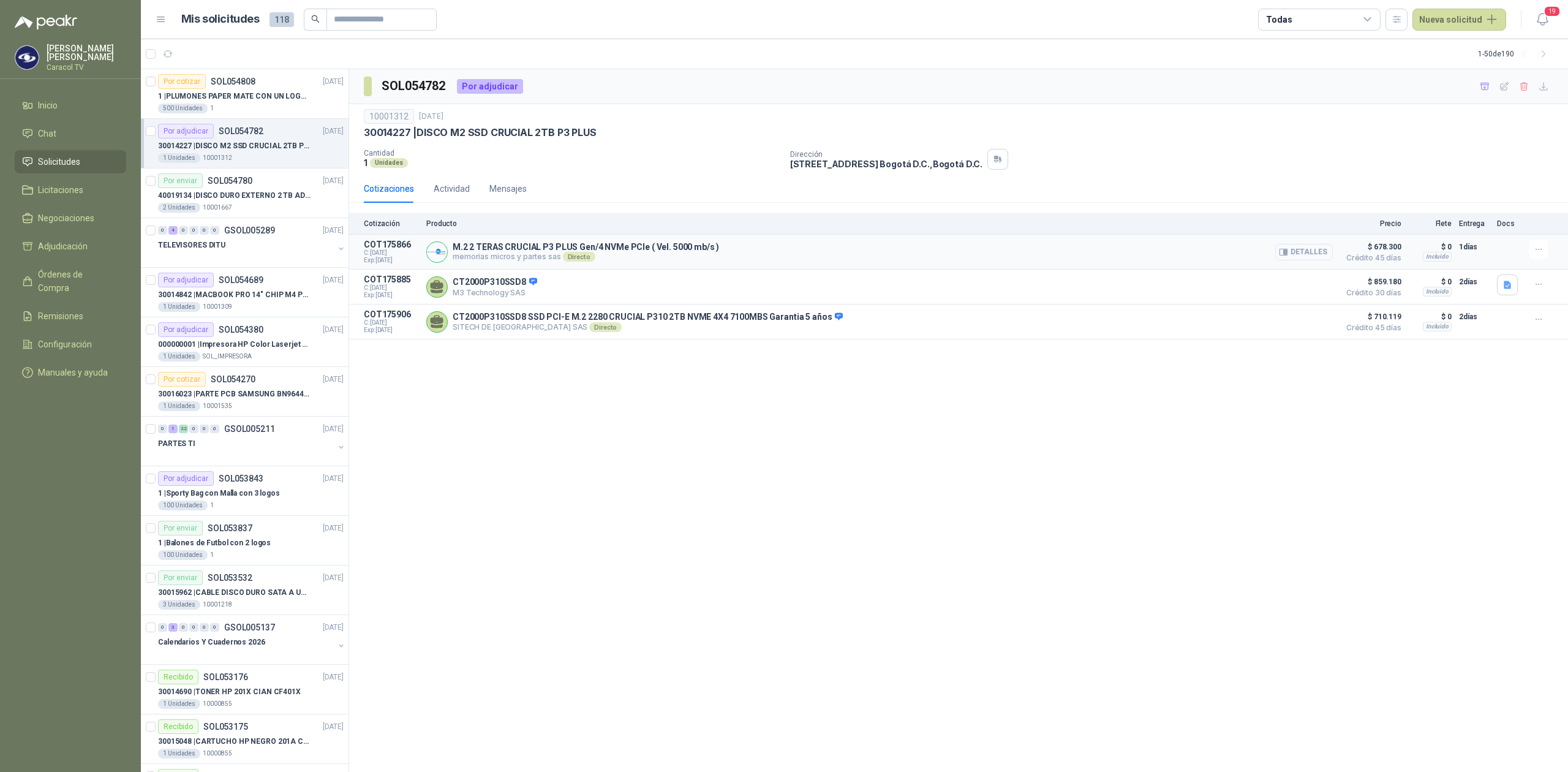
click at [1292, 249] on button "Detalles" at bounding box center [1304, 252] width 58 height 17
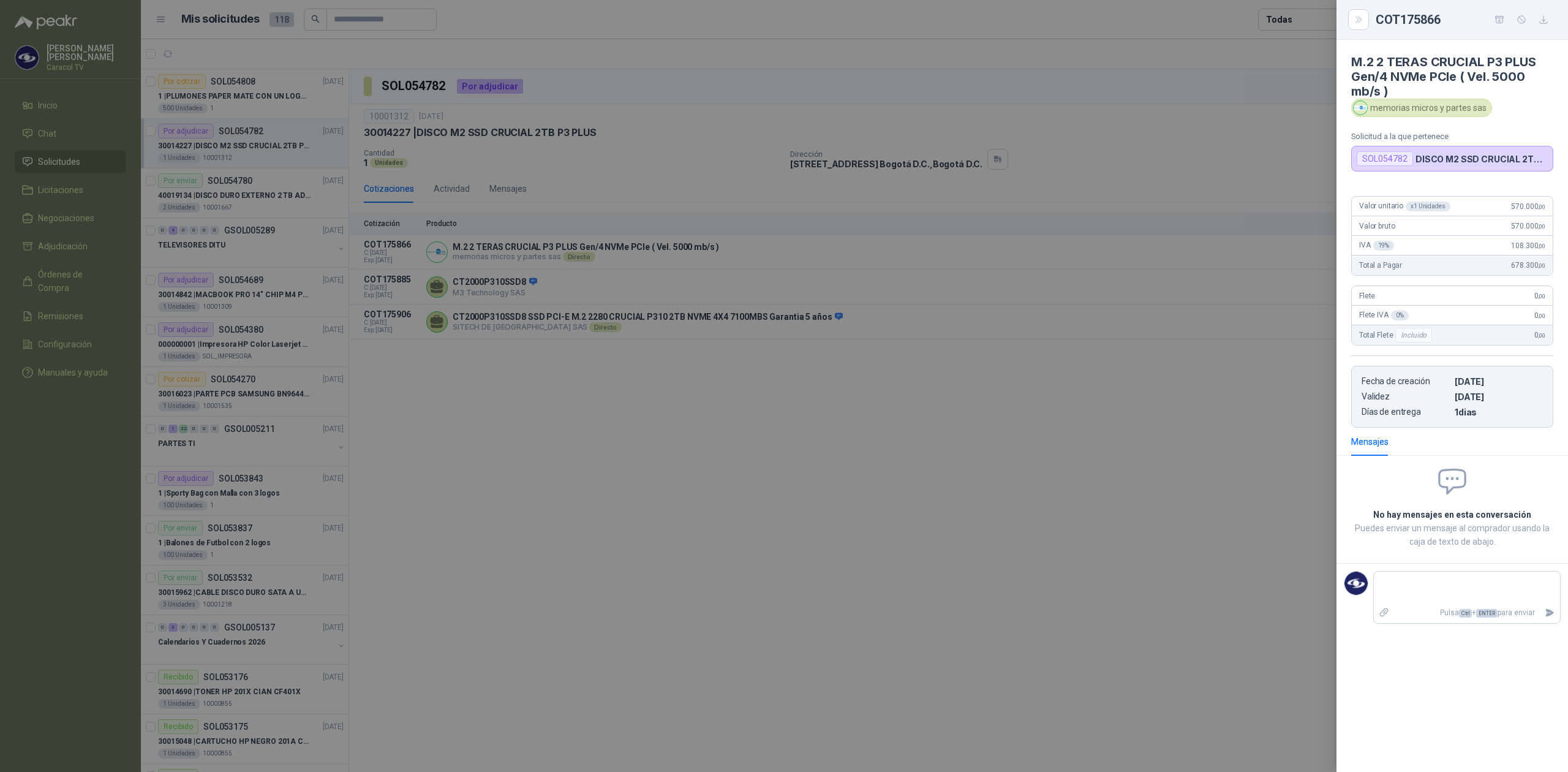
click at [745, 414] on div at bounding box center [784, 386] width 1568 height 772
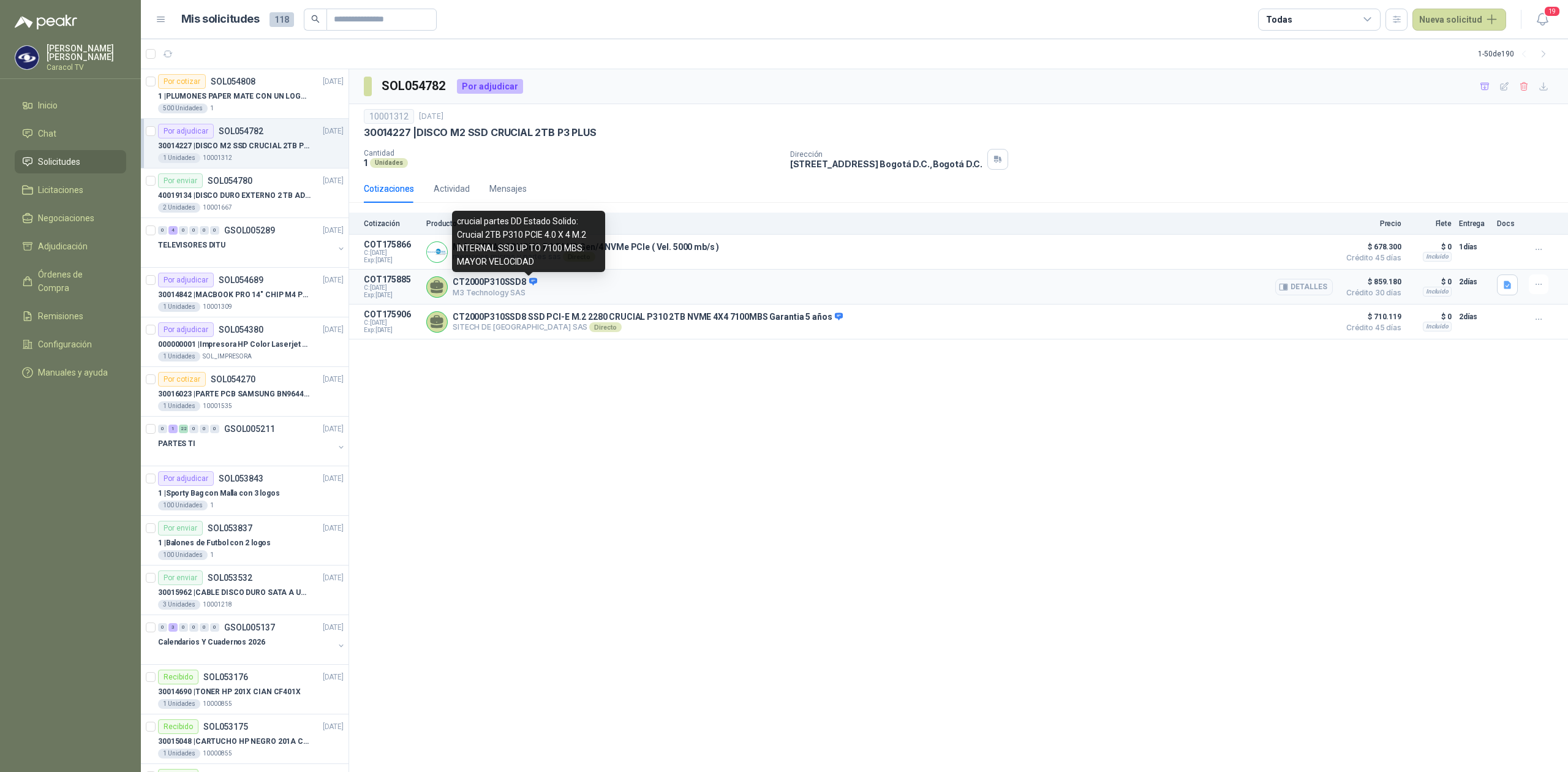
click at [529, 282] on icon at bounding box center [533, 280] width 8 height 7
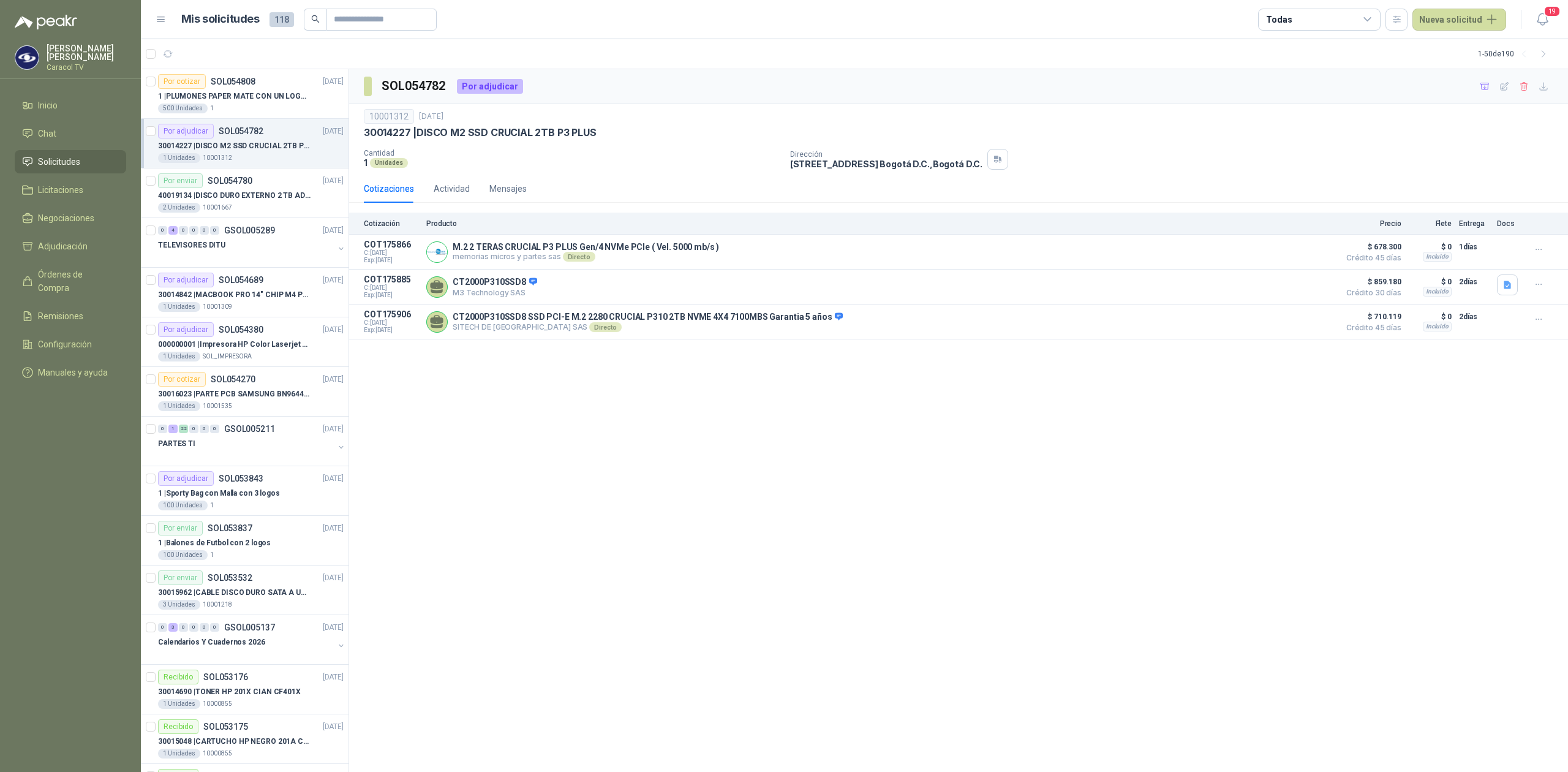
click at [702, 518] on div "SOL054782 Por adjudicar 10001312 3 sept, 2025 30014227 | DISCO M2 SSD CRUCIAL 2…" at bounding box center [958, 420] width 1219 height 703
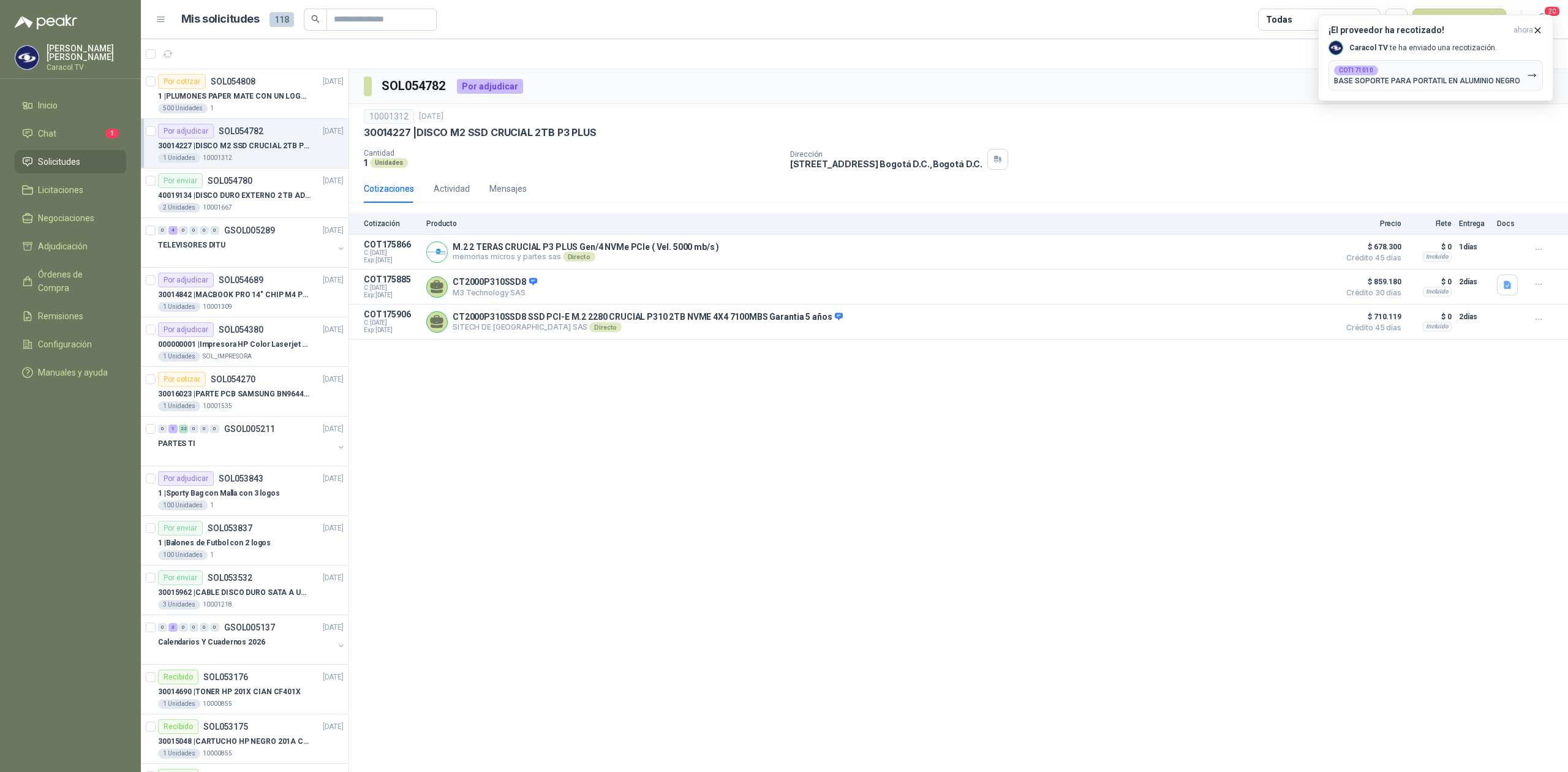
click at [615, 432] on div "SOL054782 Por adjudicar 10001312 3 sept, 2025 30014227 | DISCO M2 SSD CRUCIAL 2…" at bounding box center [958, 420] width 1219 height 703
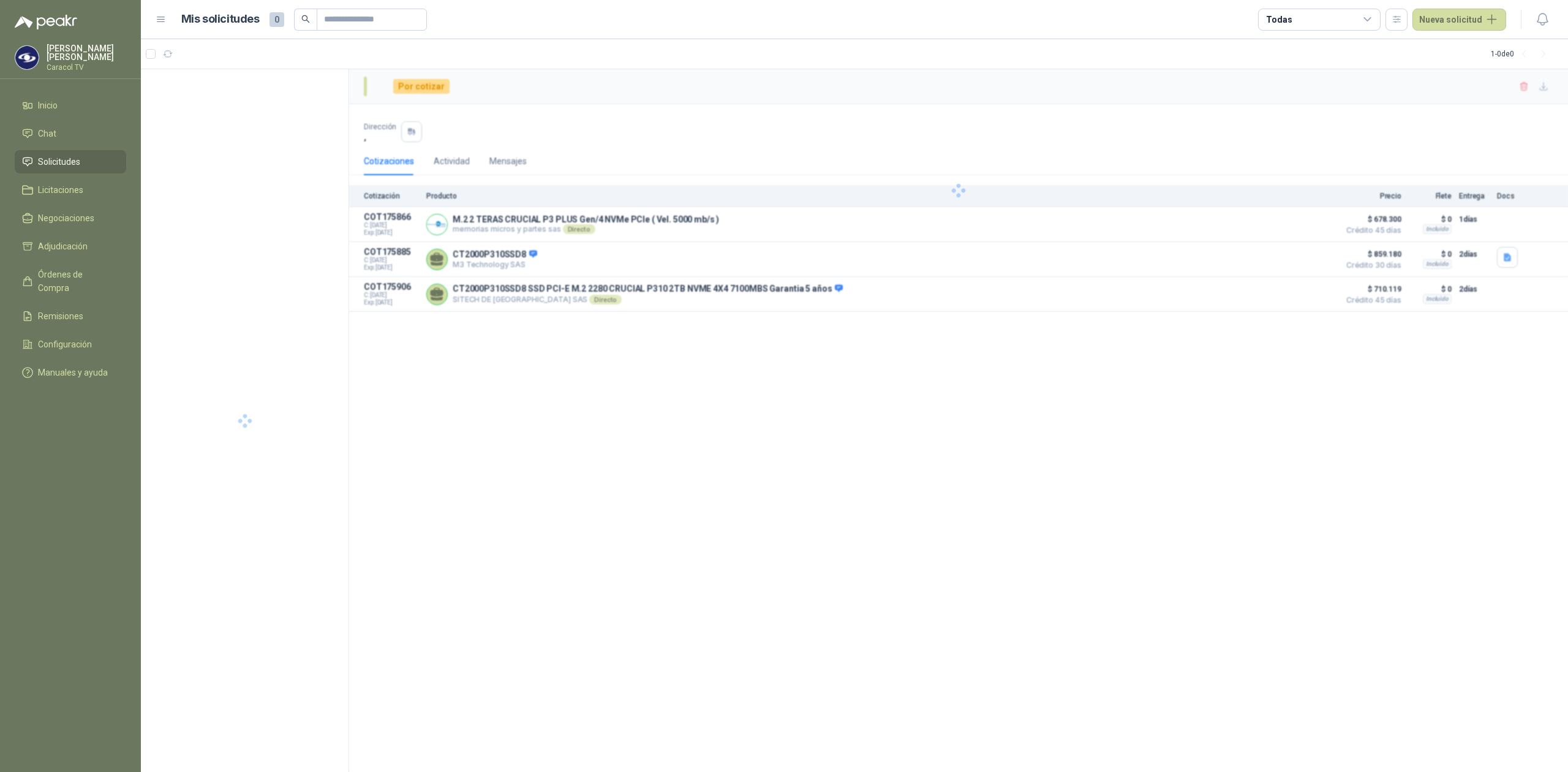
click at [50, 135] on span "Chat" at bounding box center [47, 133] width 18 height 13
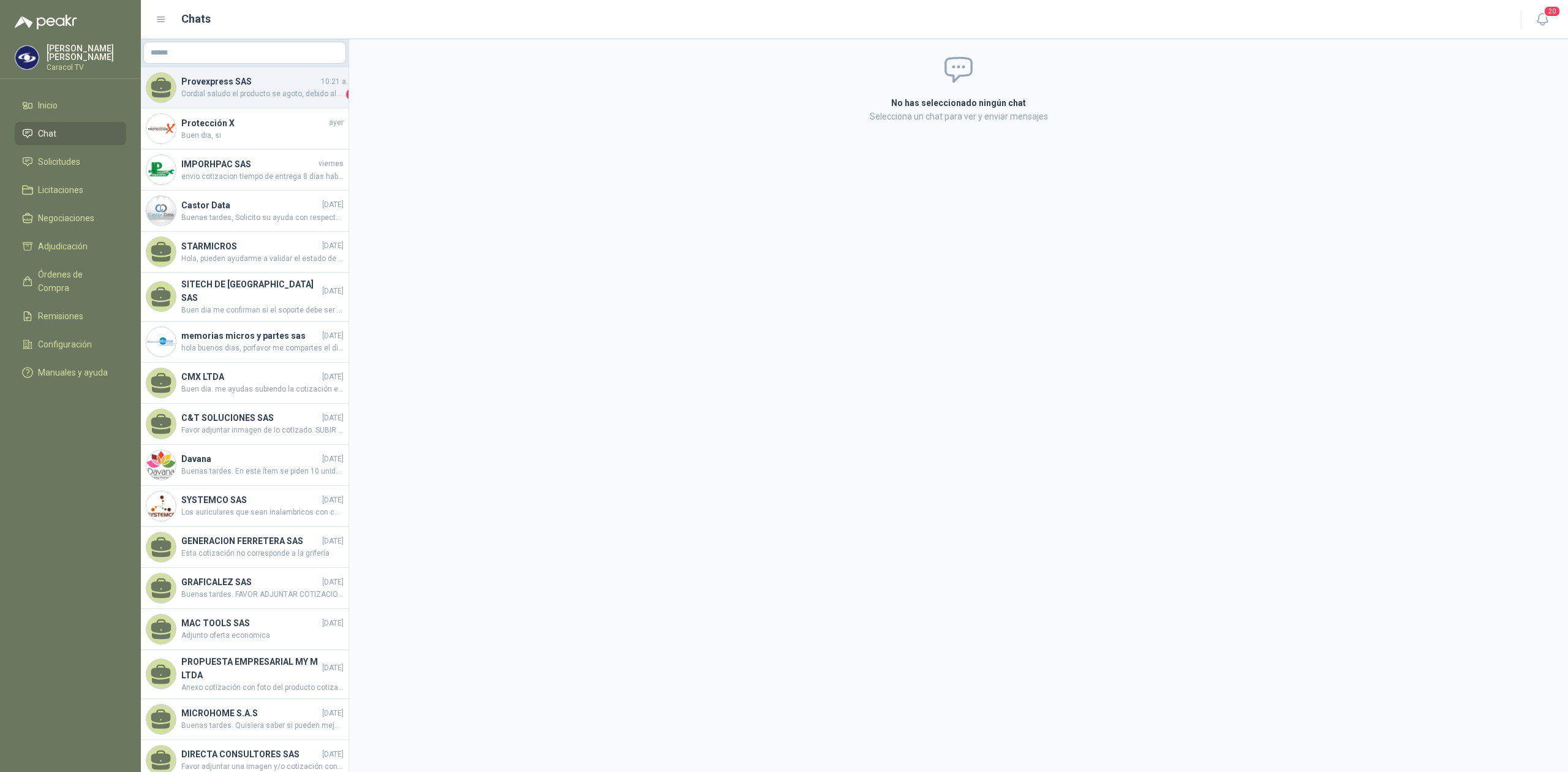
click at [226, 89] on span "Cordial saludo el producto se agoto, debido ala lata demanda , no se tramitó el…" at bounding box center [262, 93] width 162 height 12
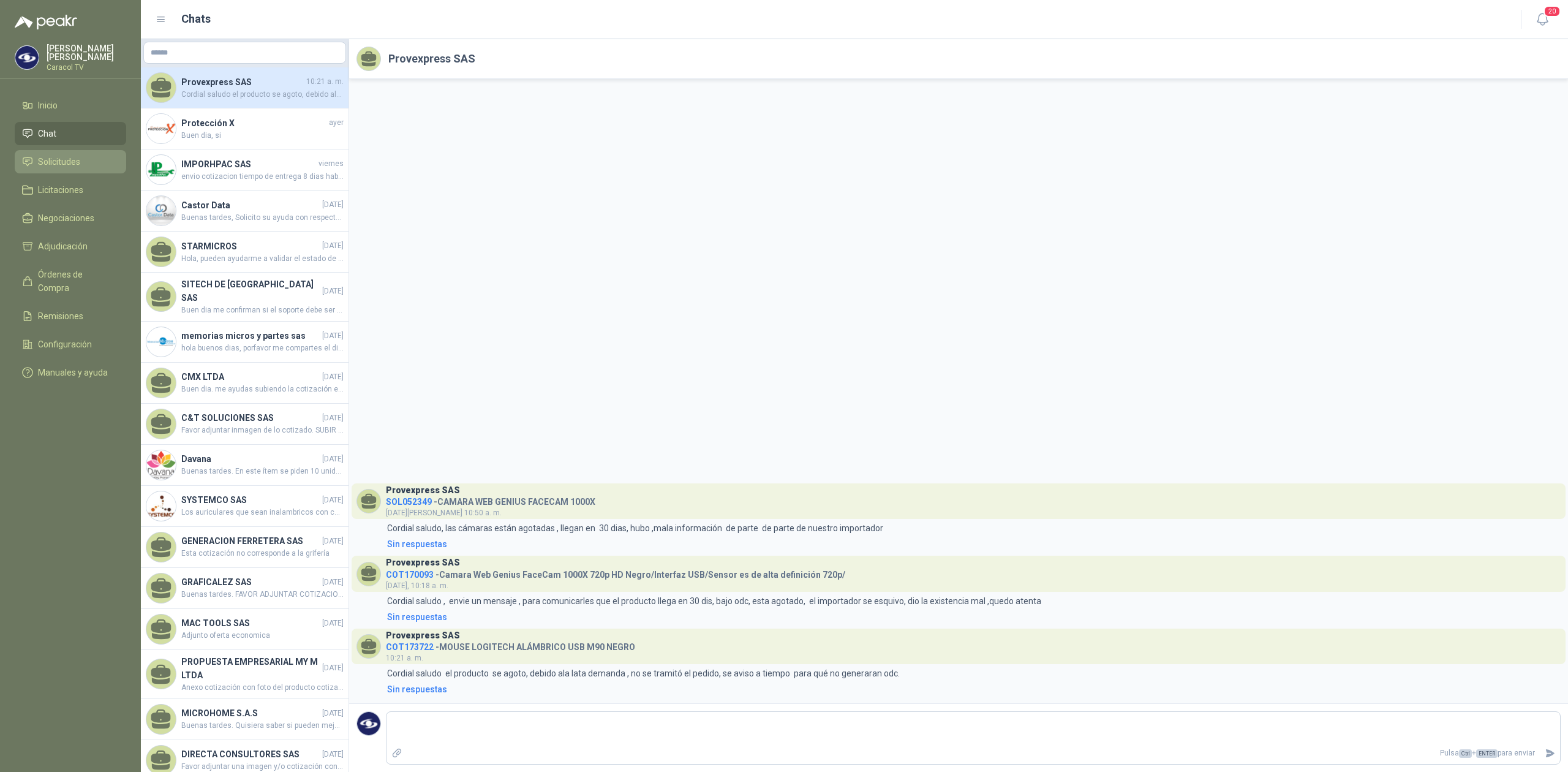
click at [61, 162] on span "Solicitudes" at bounding box center [59, 162] width 42 height 13
